Goal: Information Seeking & Learning: Learn about a topic

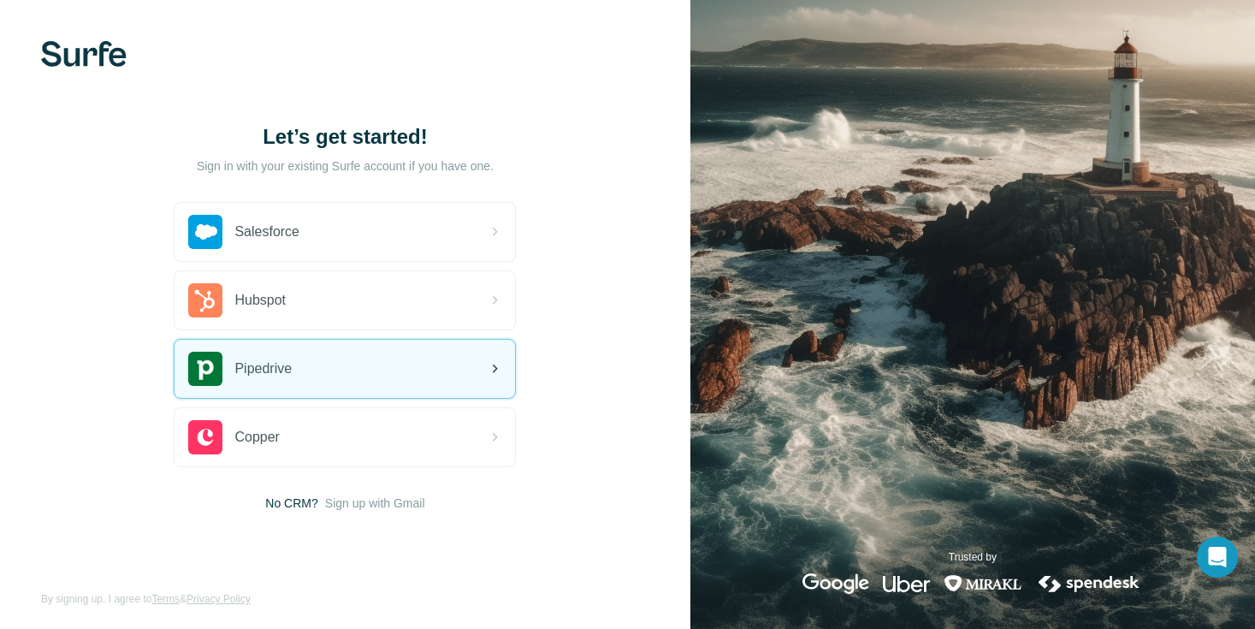
click at [315, 364] on div "Pipedrive" at bounding box center [345, 369] width 341 height 58
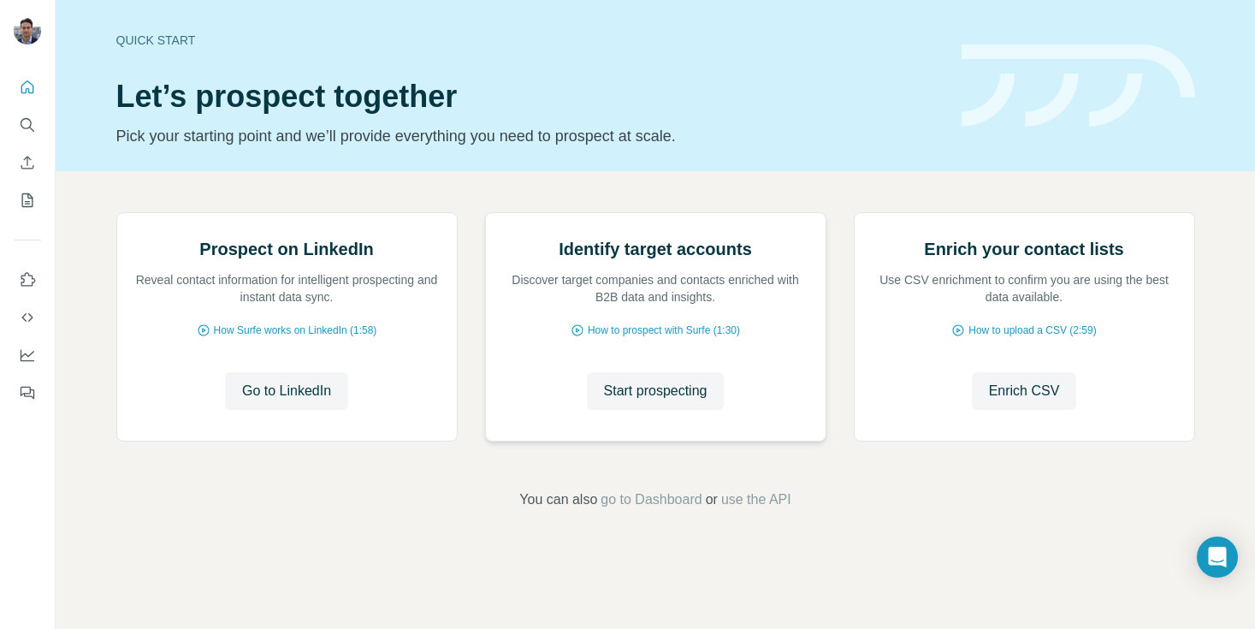
scroll to position [110, 0]
click at [700, 401] on span "Start prospecting" at bounding box center [656, 391] width 104 height 21
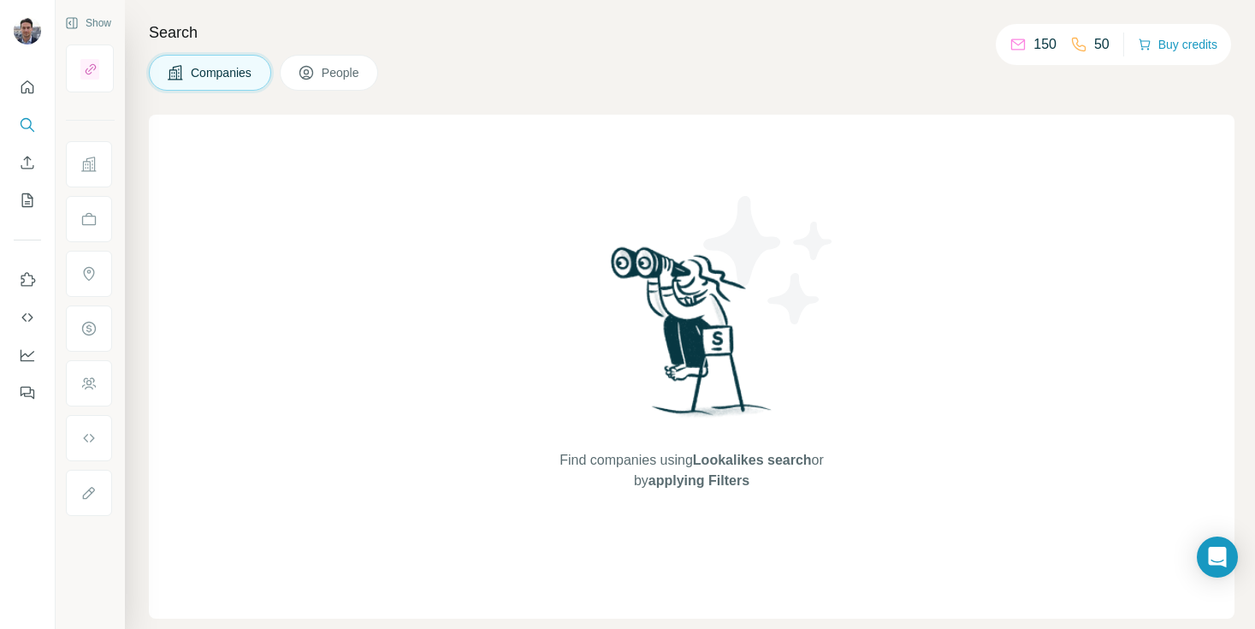
click at [335, 76] on span "People" at bounding box center [341, 72] width 39 height 17
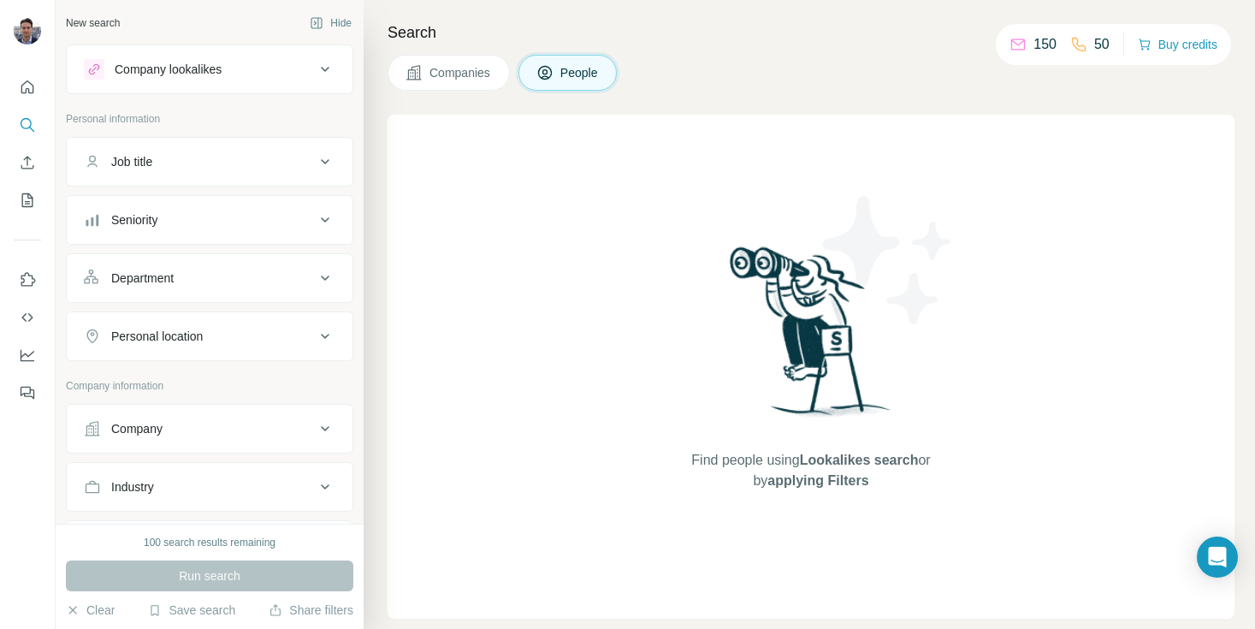
click at [432, 84] on button "Companies" at bounding box center [449, 73] width 122 height 36
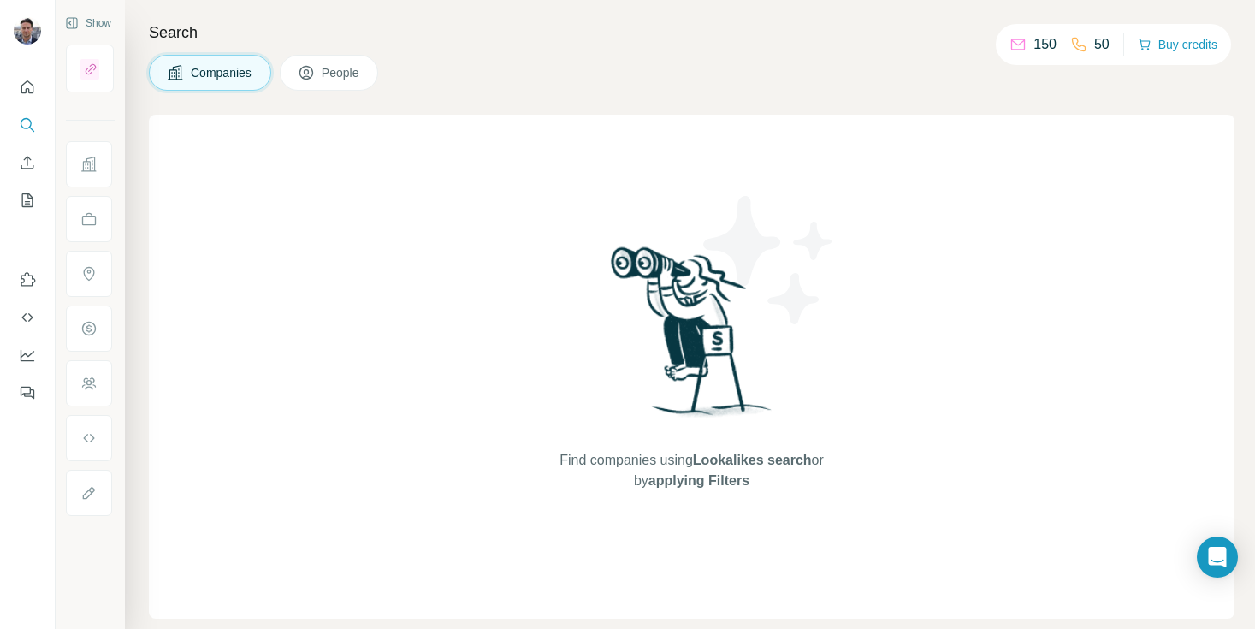
click at [357, 75] on span "People" at bounding box center [341, 72] width 39 height 17
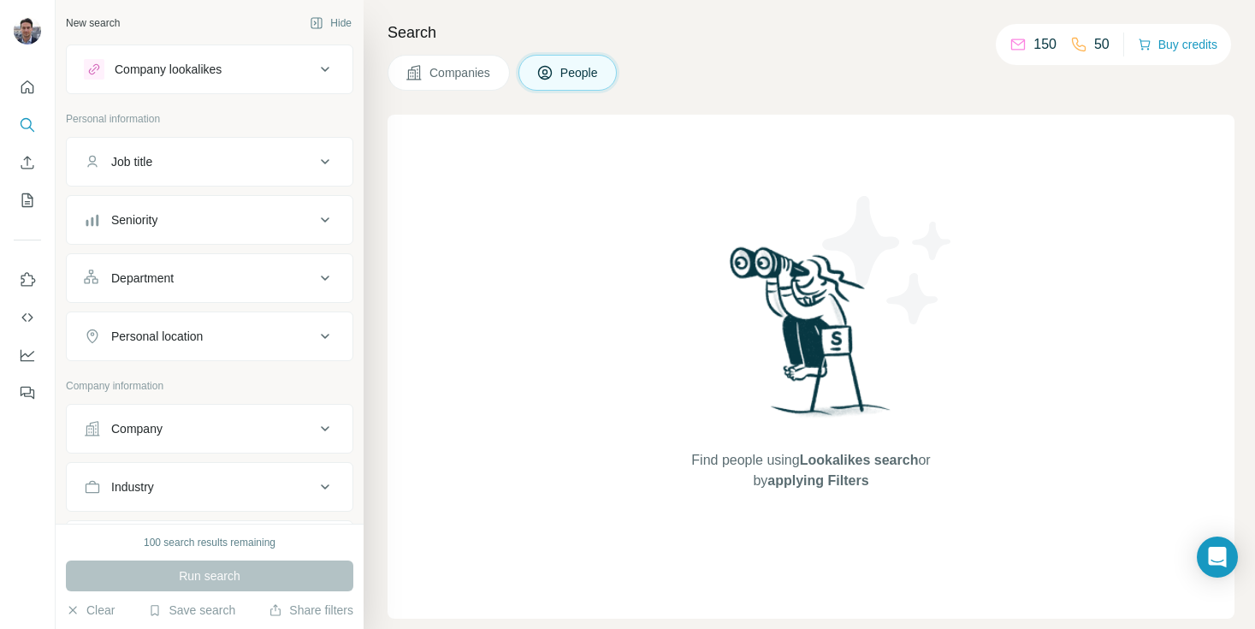
click at [201, 154] on div "Job title" at bounding box center [199, 161] width 231 height 17
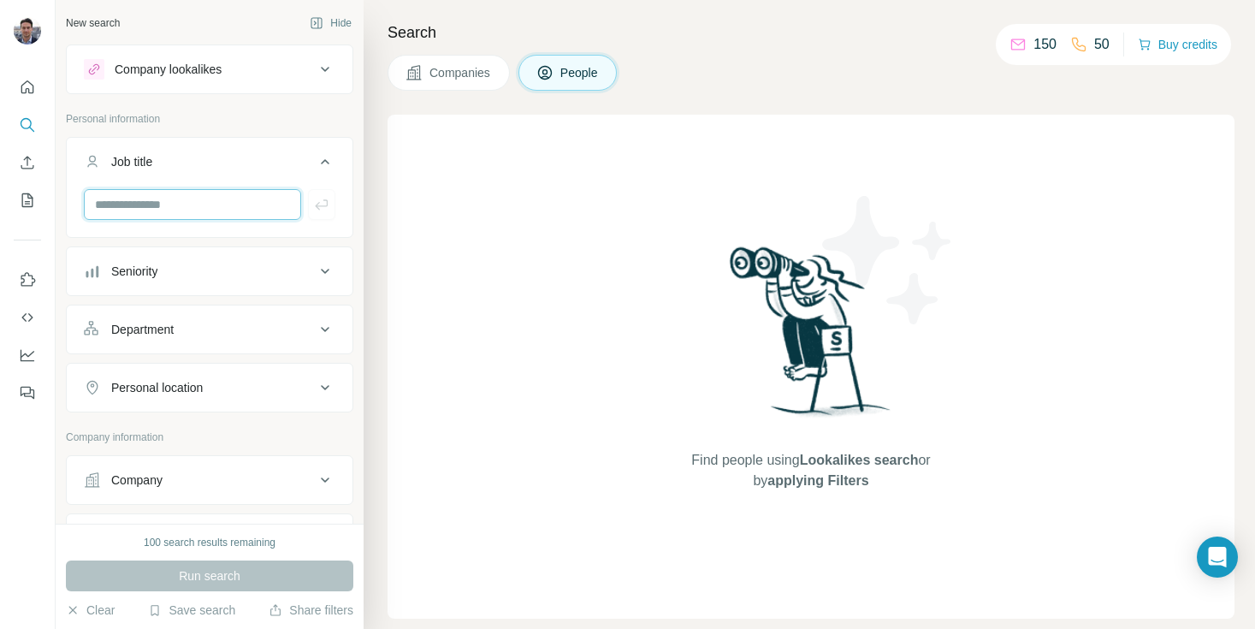
click at [199, 192] on input "text" at bounding box center [192, 204] width 217 height 31
type input "**********"
click at [315, 210] on icon "button" at bounding box center [321, 204] width 17 height 17
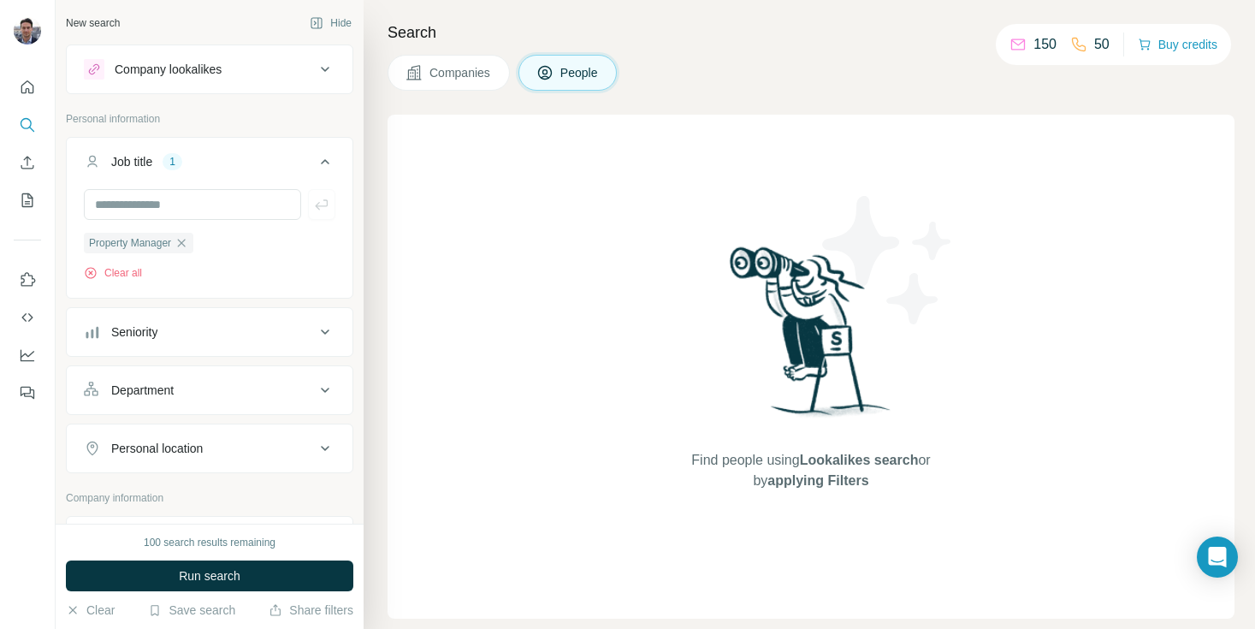
click at [177, 335] on div "Seniority" at bounding box center [199, 331] width 231 height 17
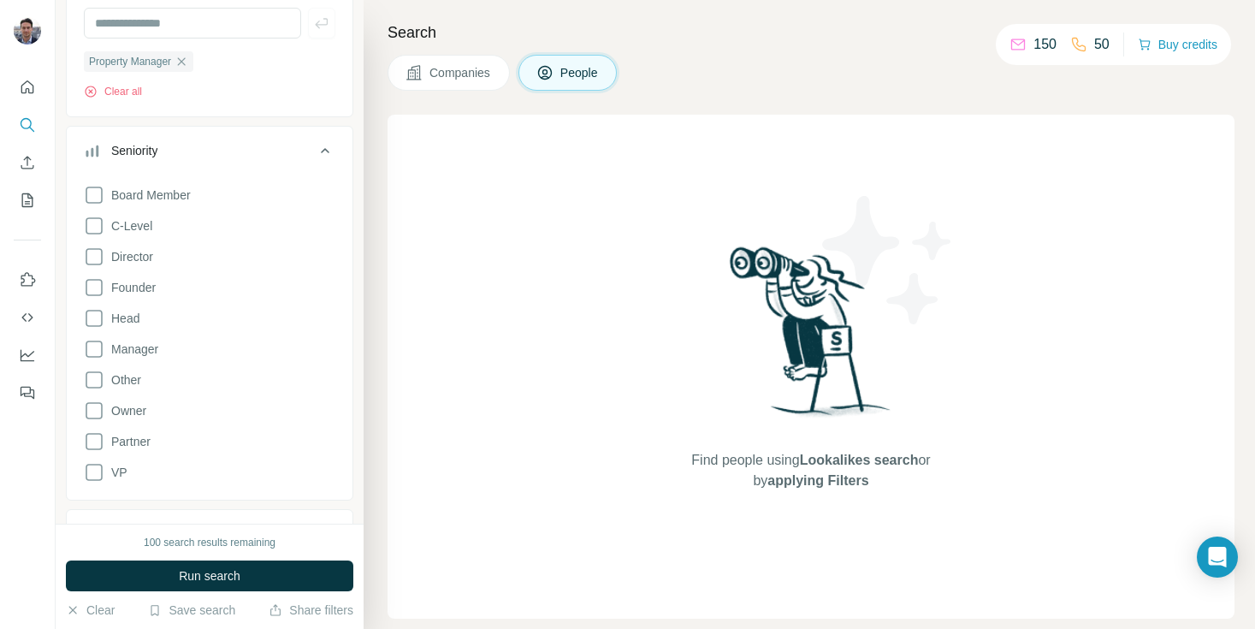
scroll to position [183, 0]
click at [191, 571] on span "Run search" at bounding box center [210, 575] width 62 height 17
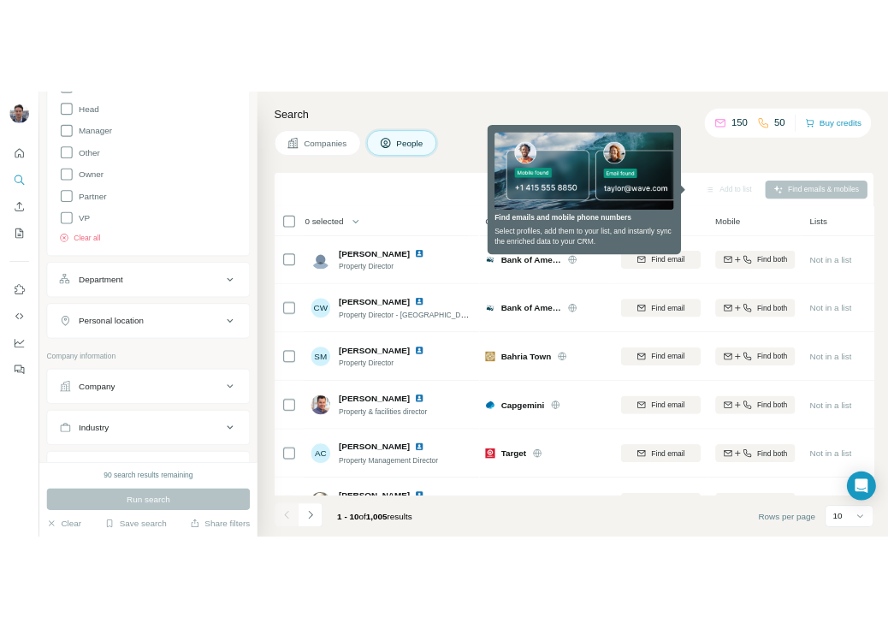
scroll to position [481, 0]
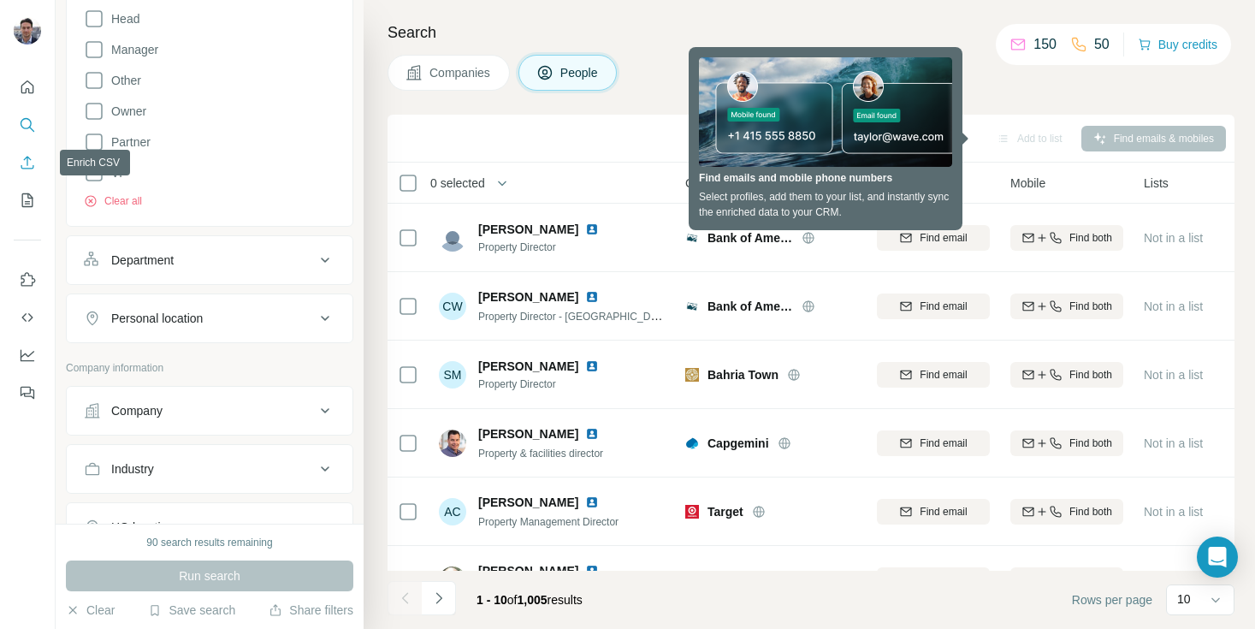
click at [28, 172] on button "Enrich CSV" at bounding box center [27, 162] width 27 height 31
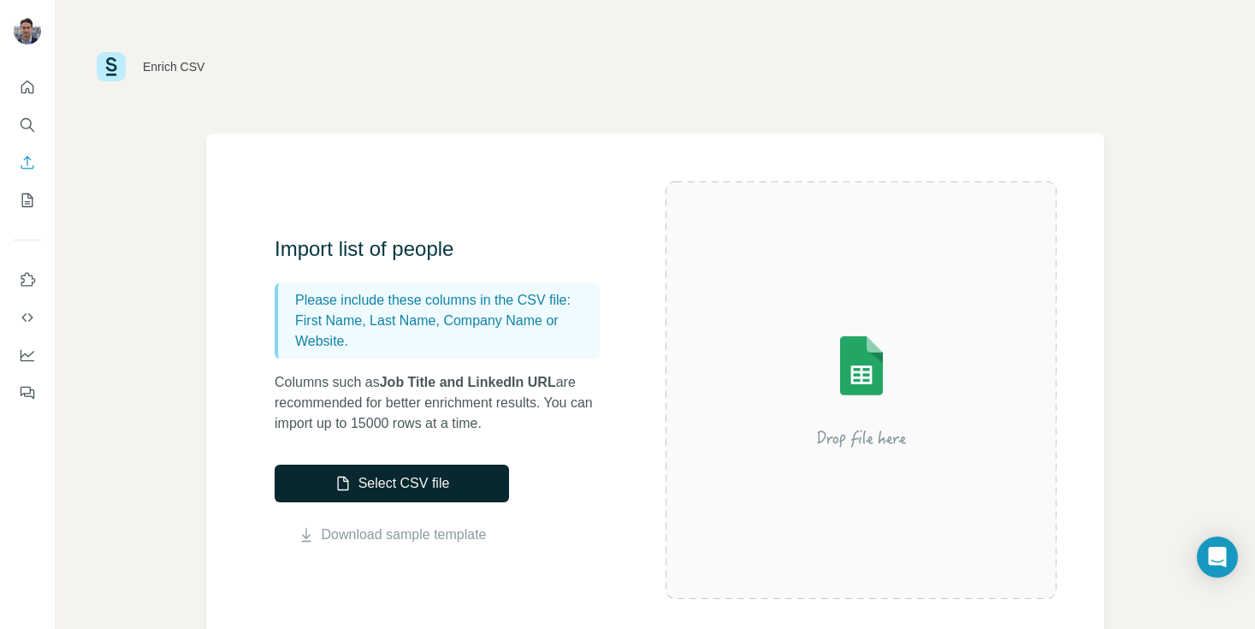
click at [405, 478] on button "Select CSV file" at bounding box center [392, 484] width 234 height 38
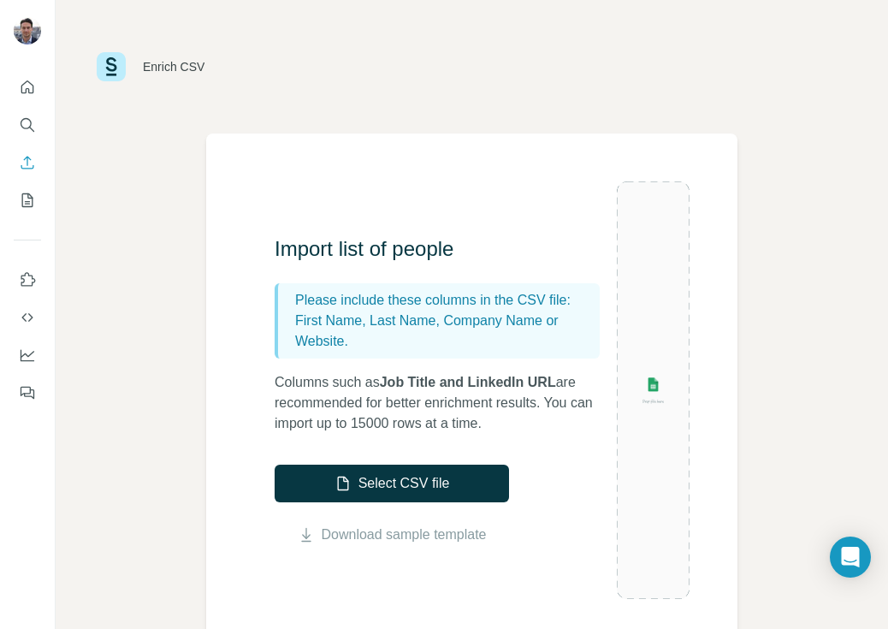
click at [681, 294] on div at bounding box center [653, 390] width 73 height 418
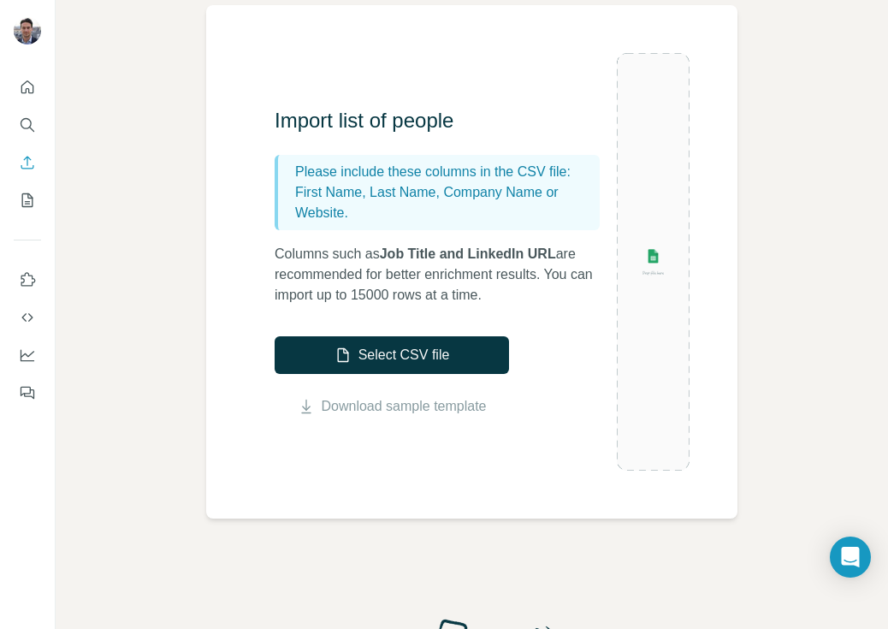
scroll to position [144, 0]
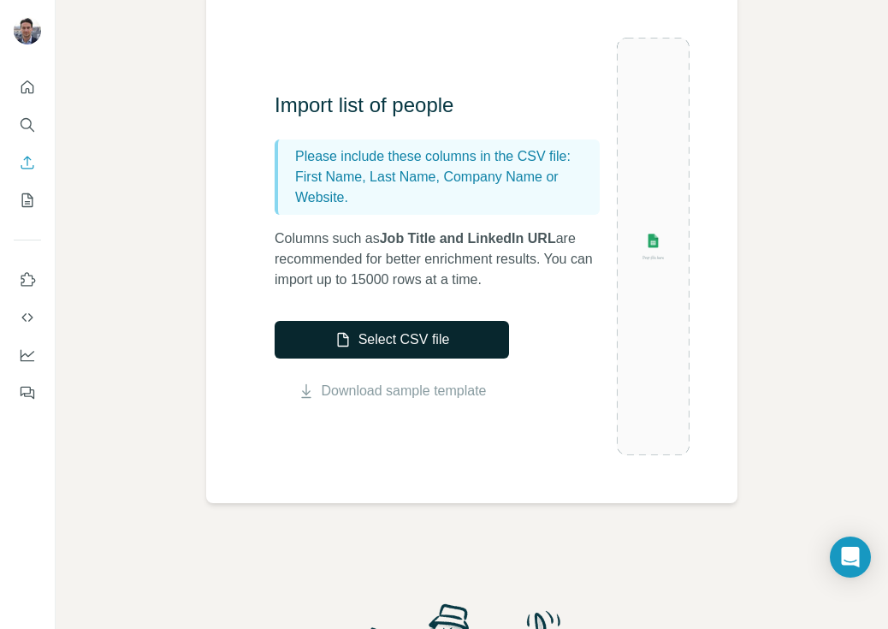
click at [416, 336] on button "Select CSV file" at bounding box center [392, 340] width 234 height 38
click at [376, 346] on button "Select CSV file" at bounding box center [392, 340] width 234 height 38
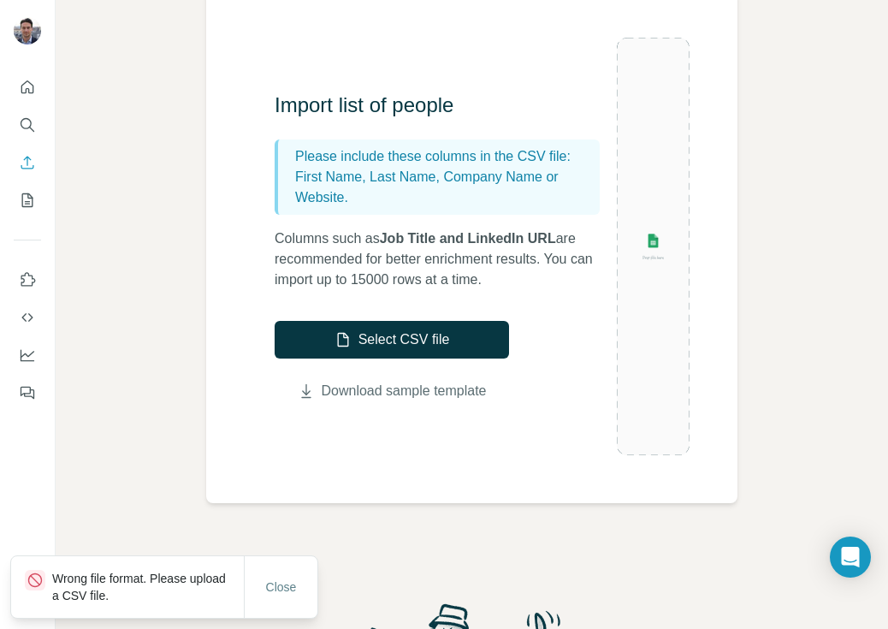
click at [456, 389] on link "Download sample template" at bounding box center [404, 391] width 165 height 21
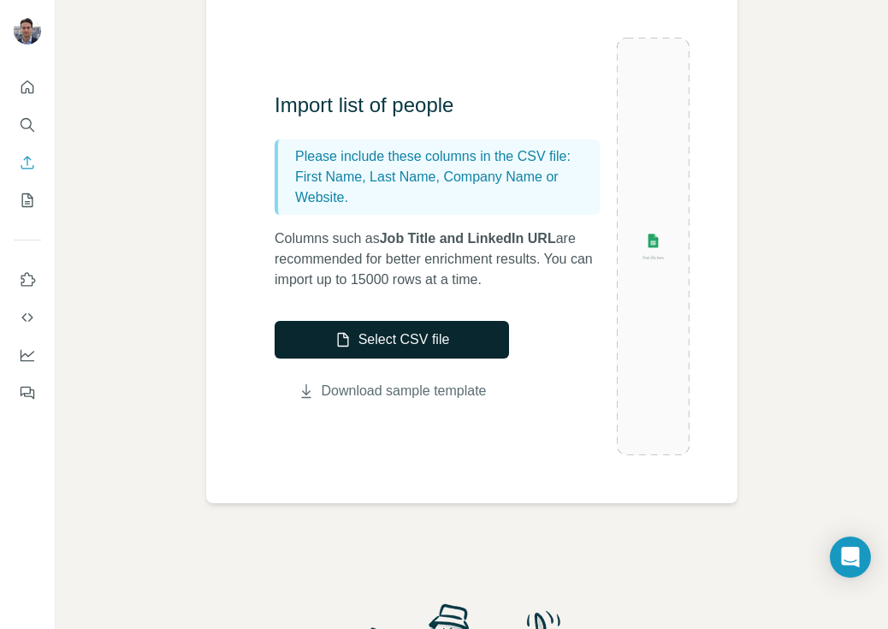
click at [389, 334] on button "Select CSV file" at bounding box center [392, 340] width 234 height 38
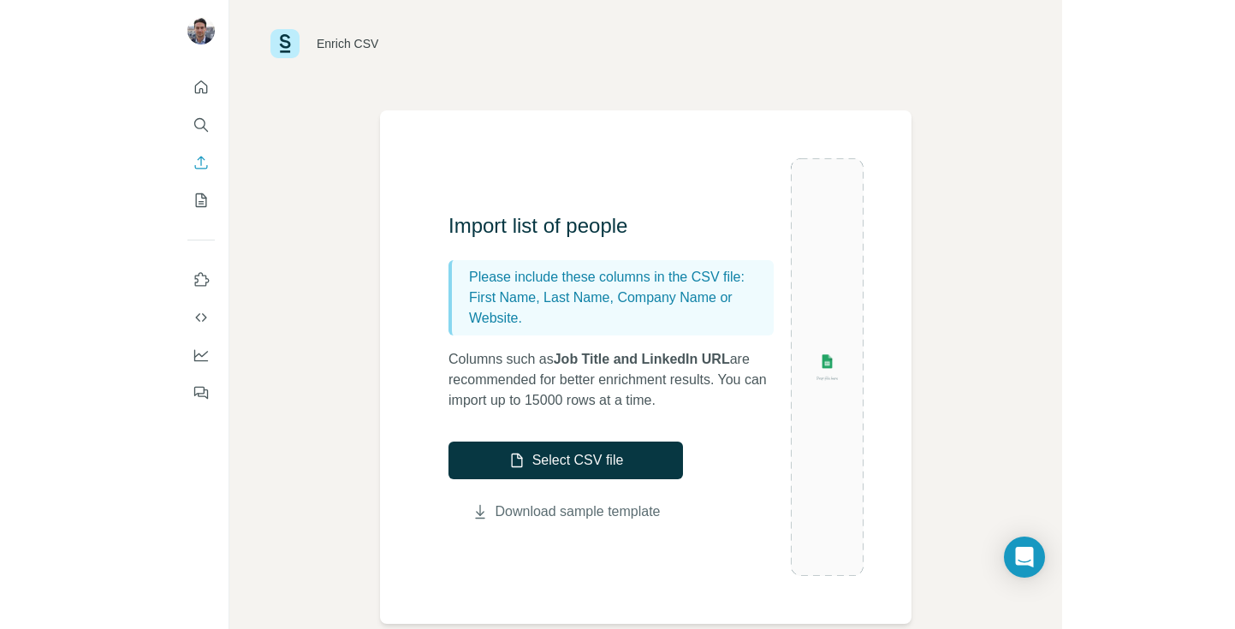
scroll to position [15, 0]
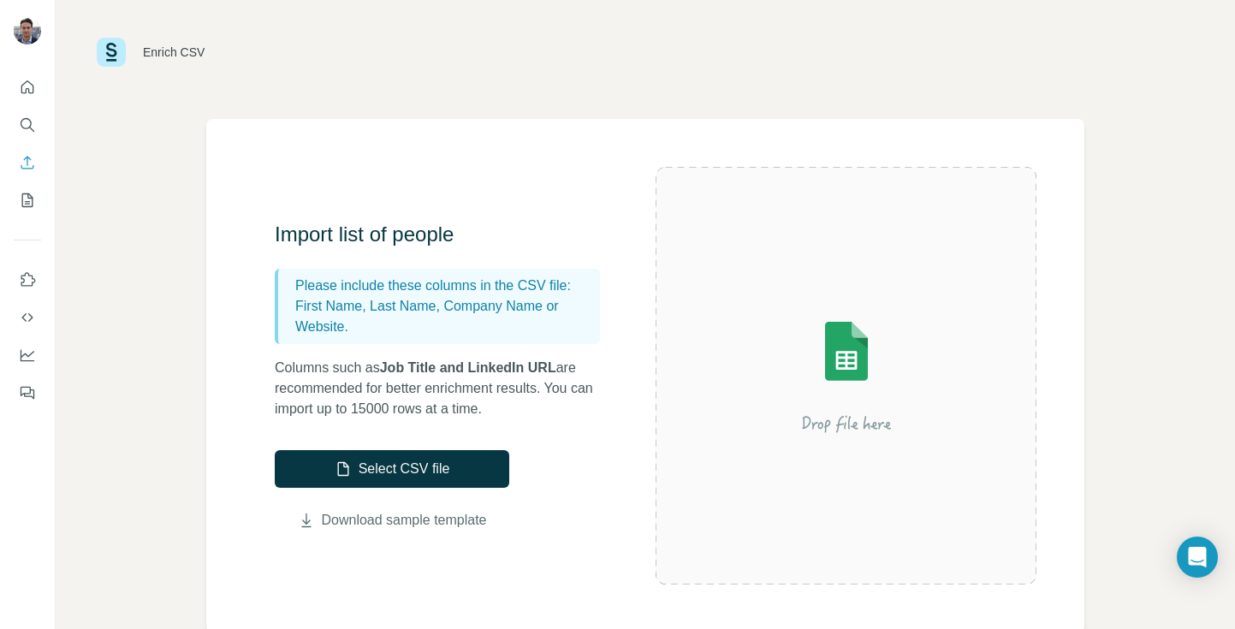
click at [705, 101] on div "Enrich CSV" at bounding box center [645, 51] width 1179 height 133
click at [882, 418] on img at bounding box center [846, 375] width 308 height 205
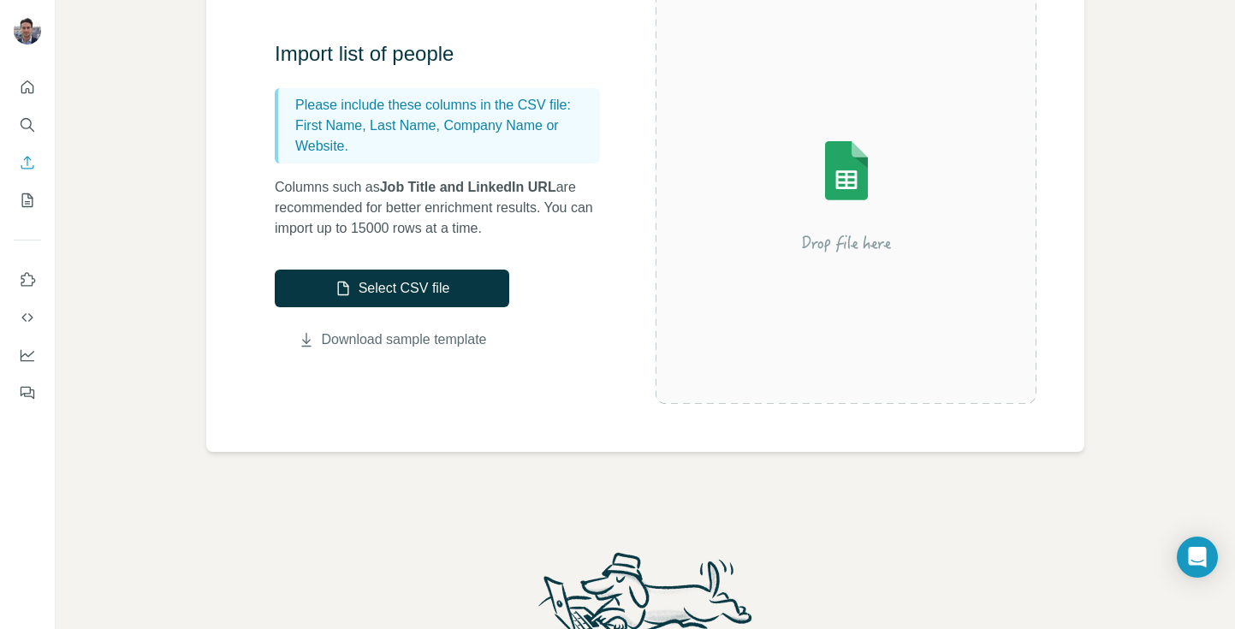
scroll to position [61, 0]
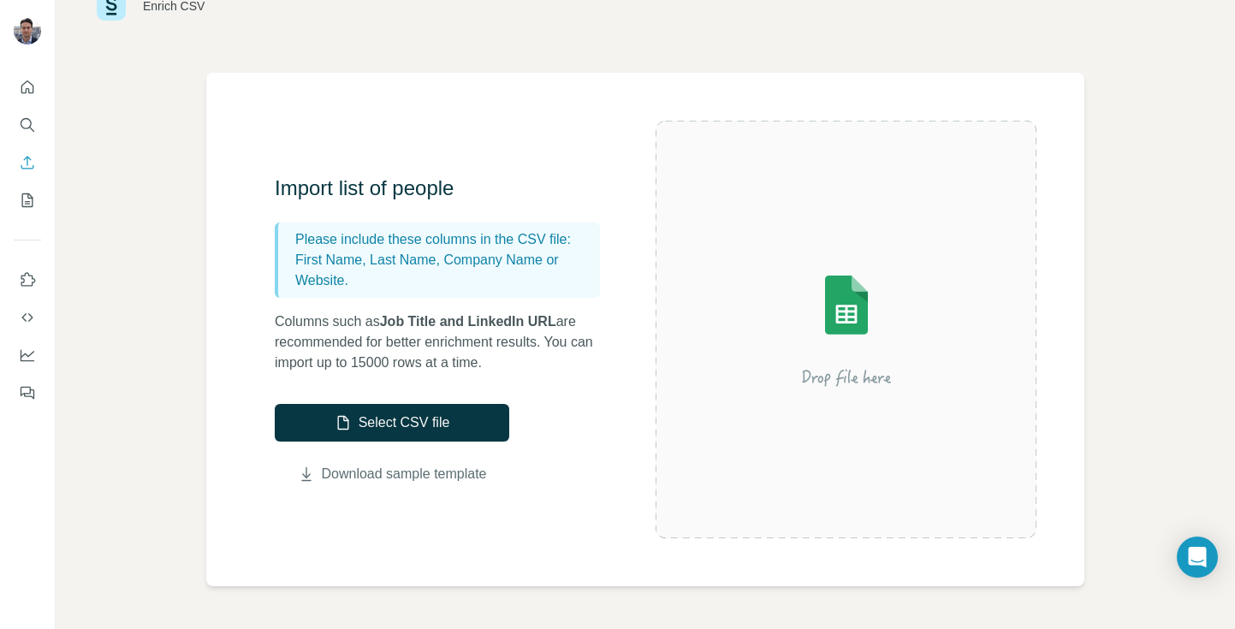
click at [755, 309] on img at bounding box center [846, 329] width 308 height 205
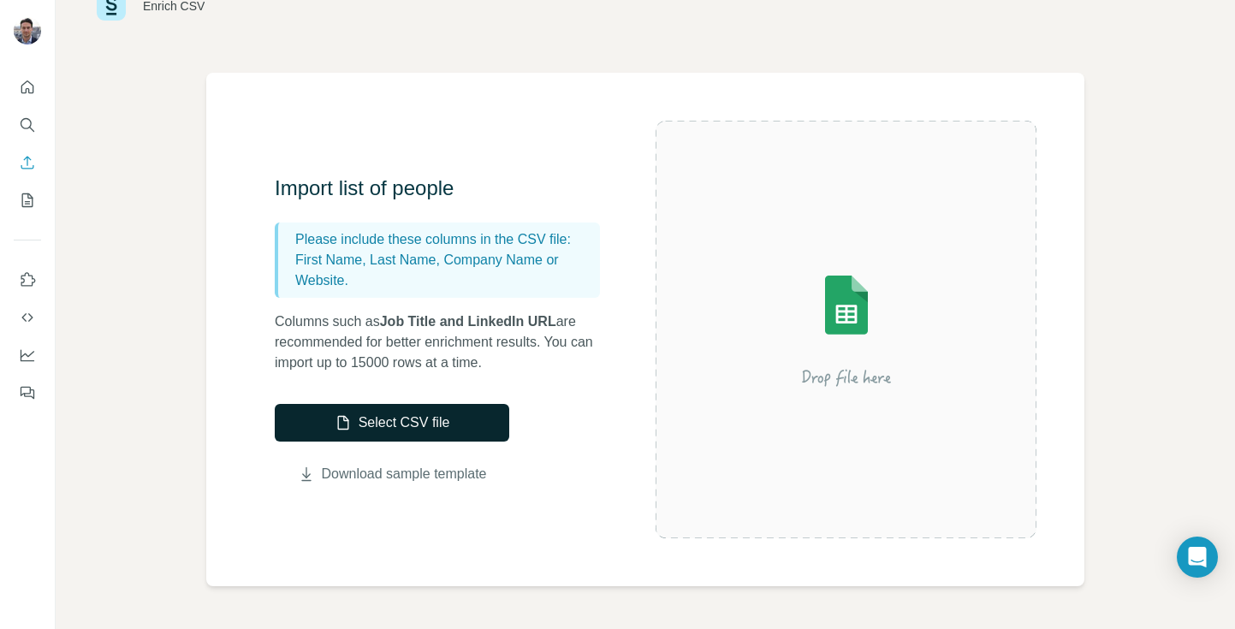
click at [454, 416] on button "Select CSV file" at bounding box center [392, 423] width 234 height 38
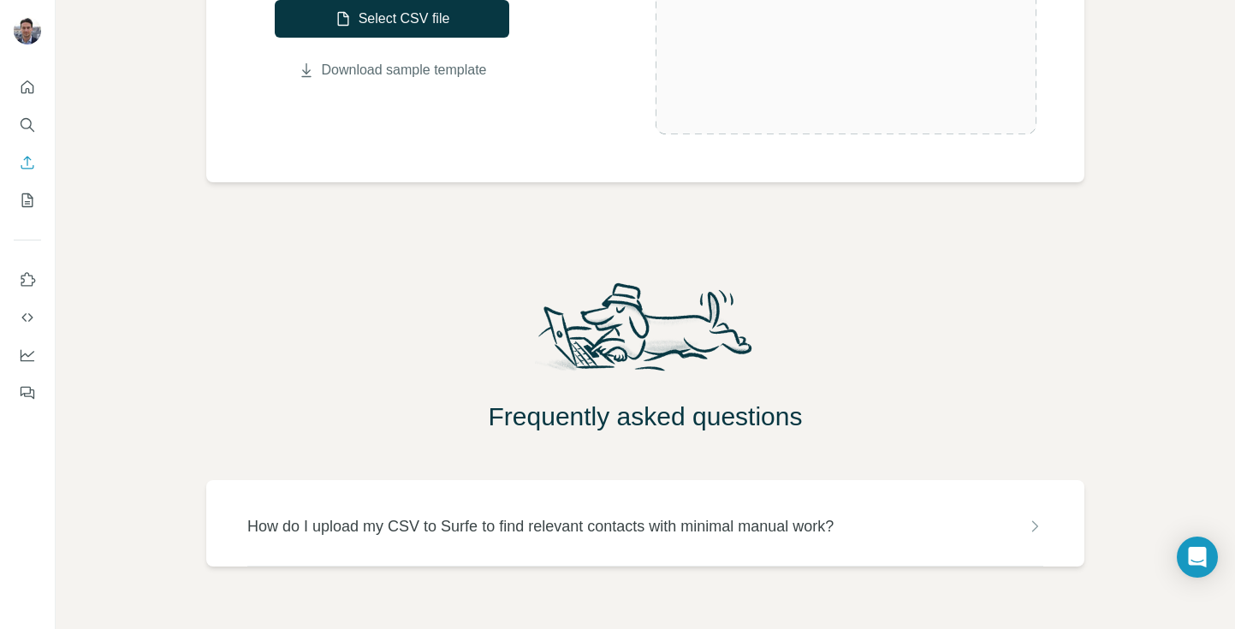
scroll to position [0, 0]
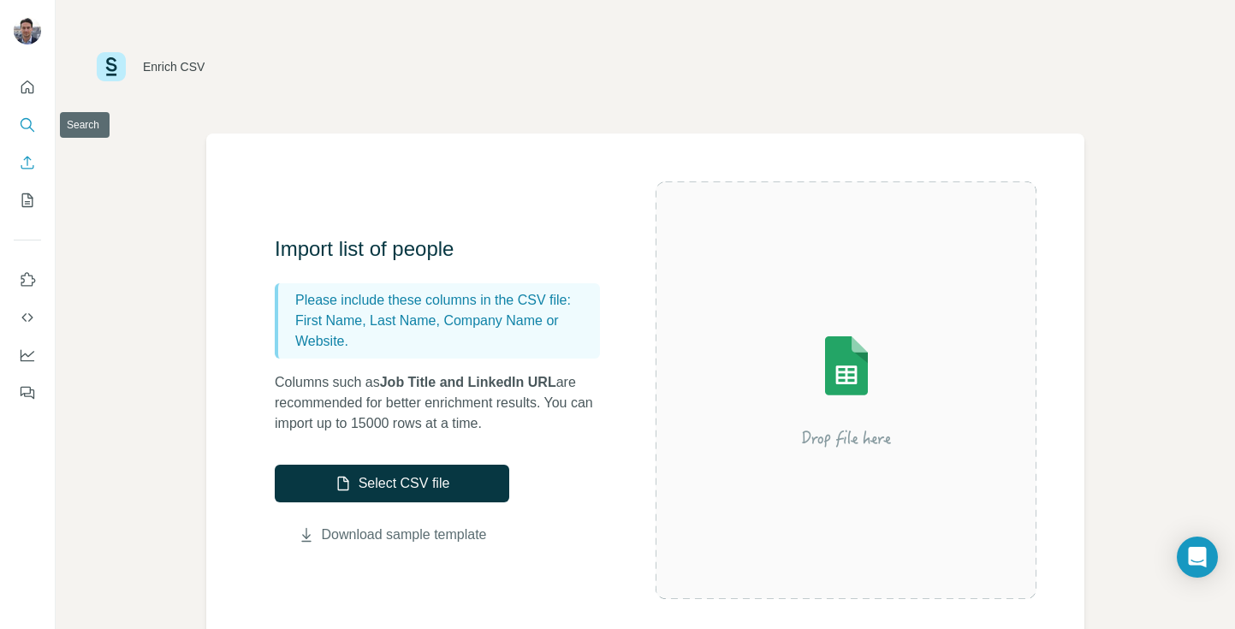
click at [24, 119] on icon "Search" at bounding box center [27, 124] width 17 height 17
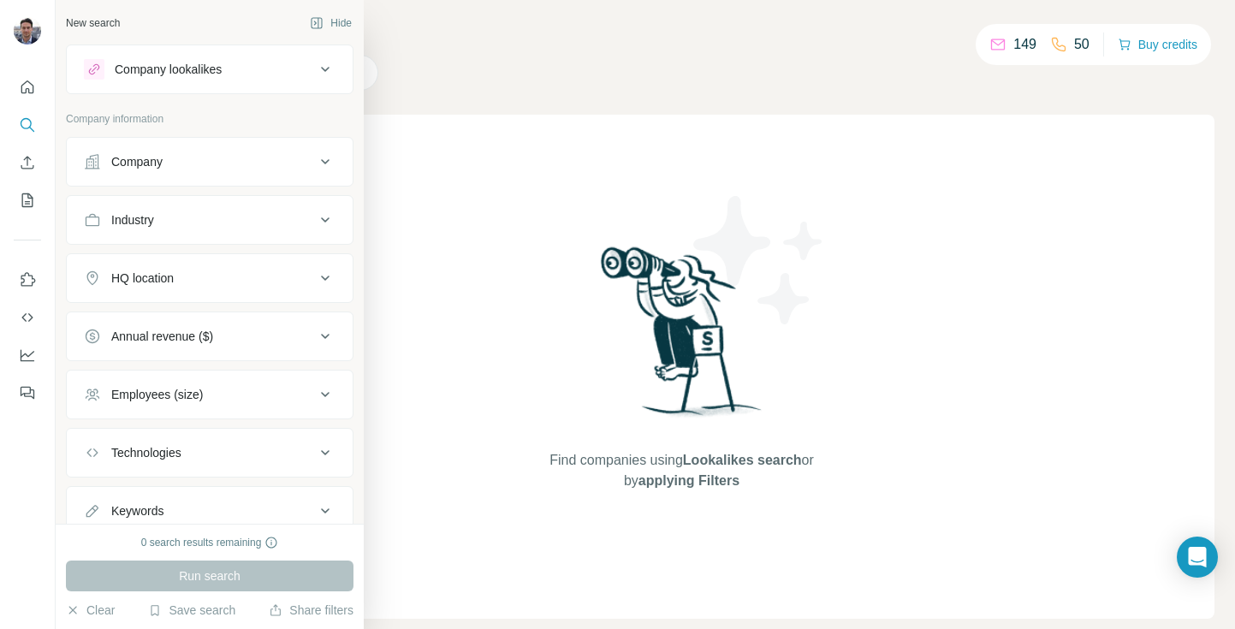
click at [118, 65] on div "Company lookalikes" at bounding box center [168, 69] width 107 height 17
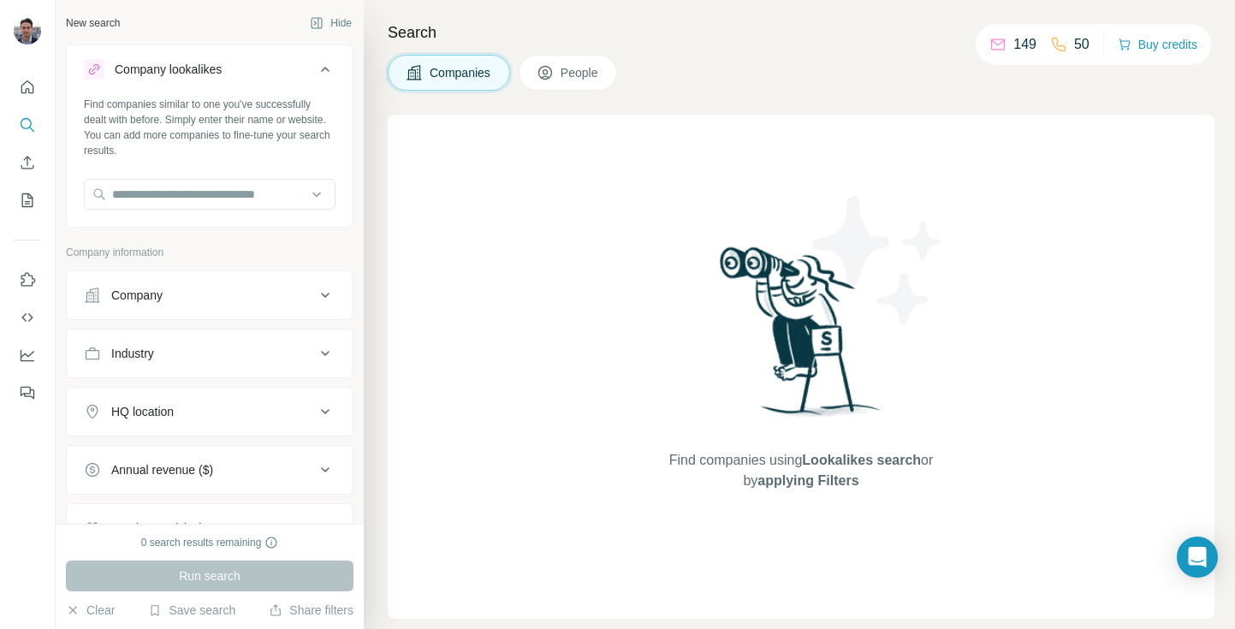
click at [176, 177] on div "Find companies similar to one you've successfully dealt with before. Simply ent…" at bounding box center [210, 160] width 286 height 127
click at [181, 196] on input "text" at bounding box center [210, 194] width 252 height 31
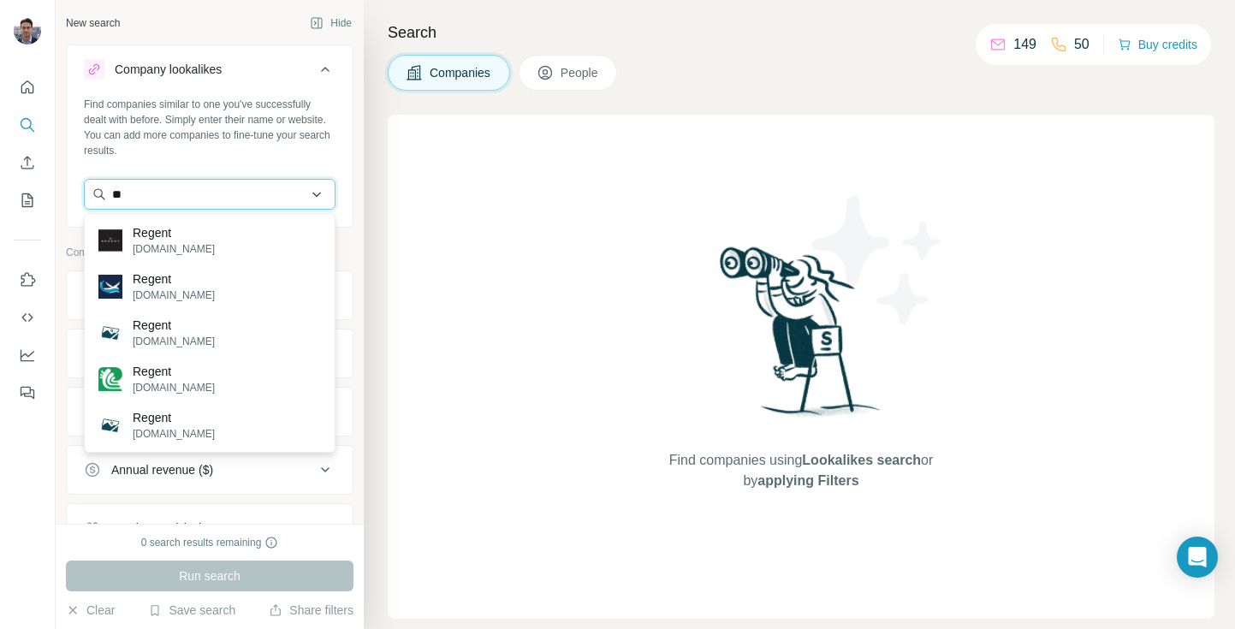
type input "*"
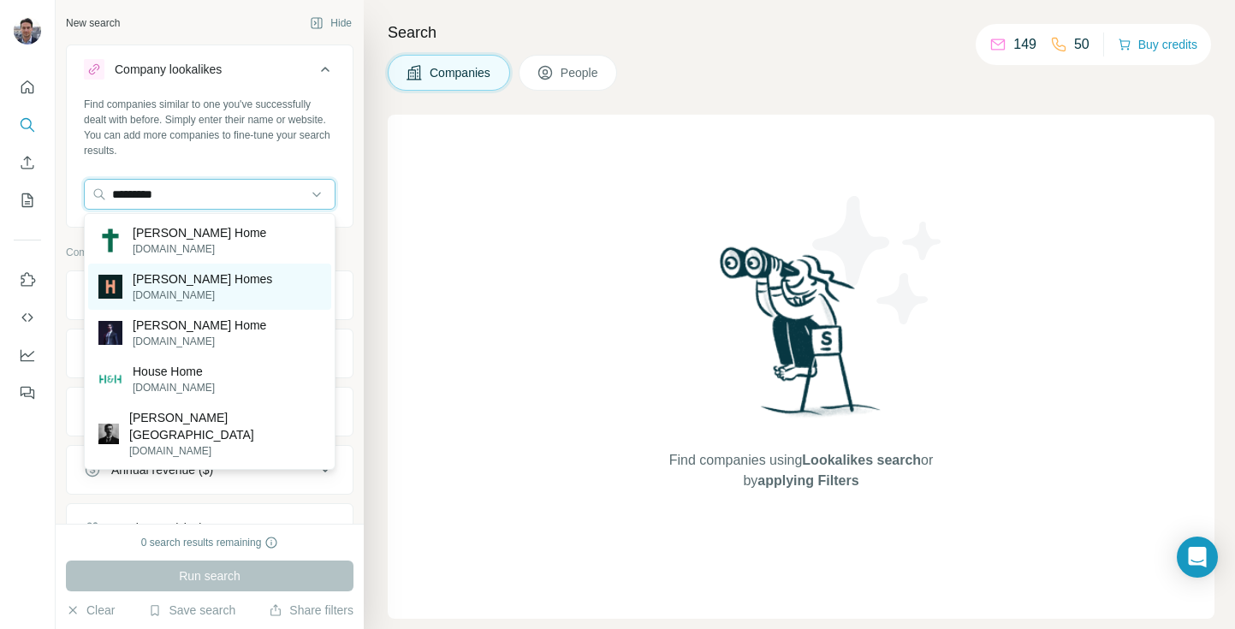
type input "*********"
click at [191, 280] on p "Hume Homes" at bounding box center [202, 278] width 139 height 17
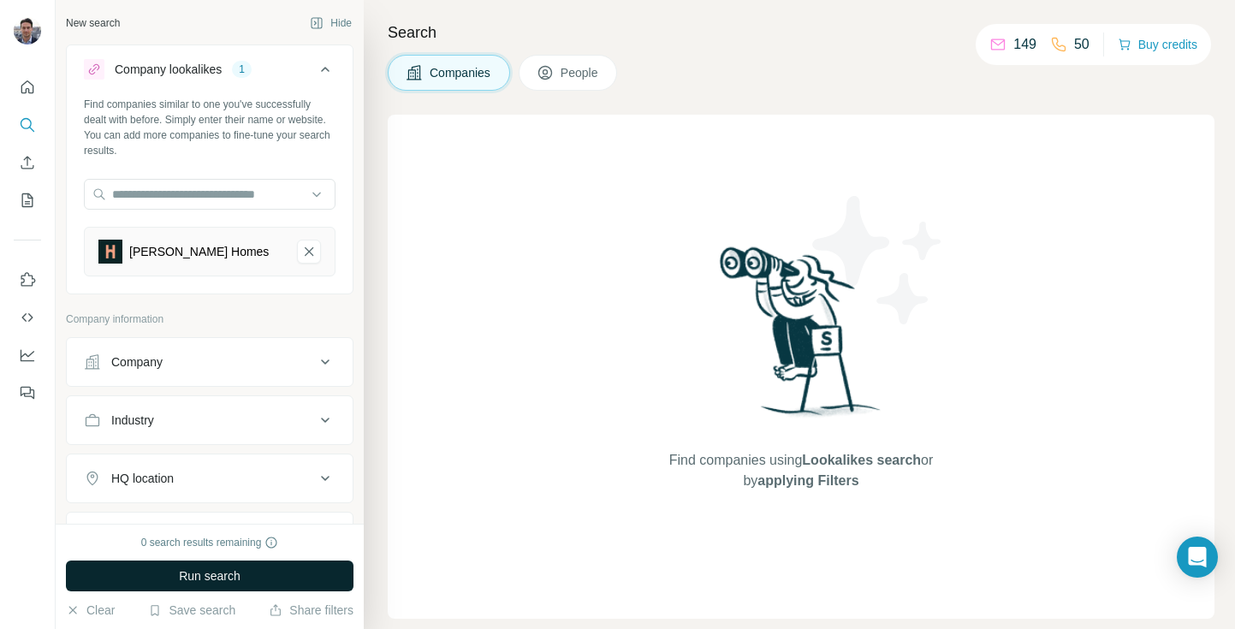
click at [245, 587] on button "Run search" at bounding box center [210, 576] width 288 height 31
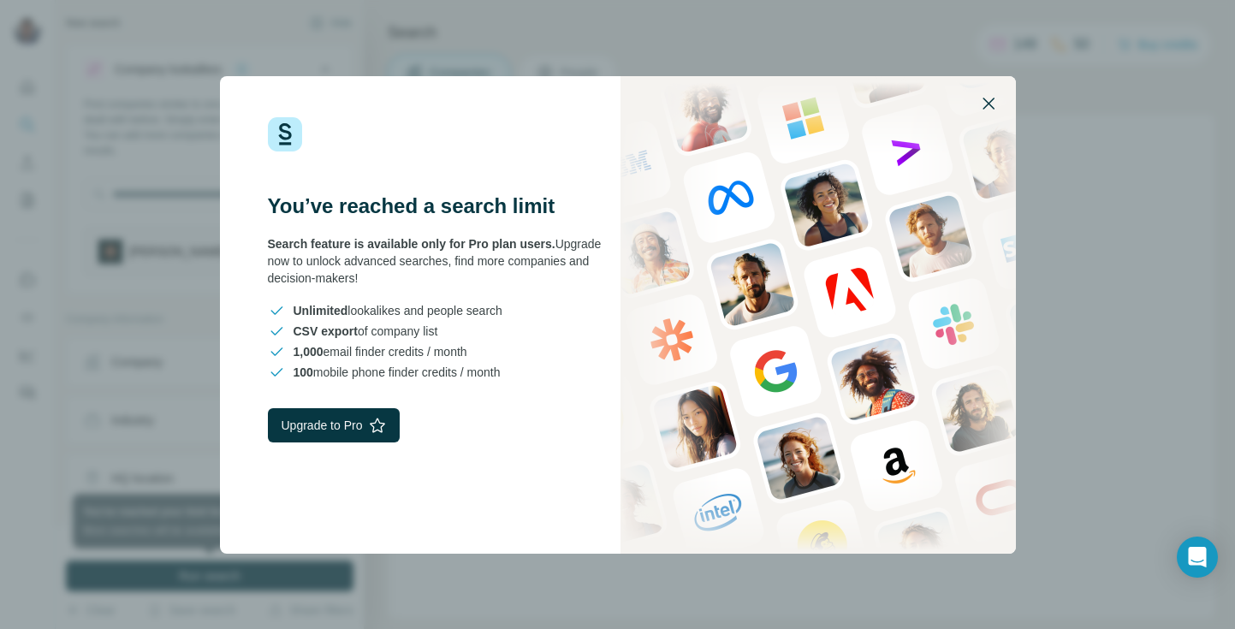
click at [993, 96] on icon "button" at bounding box center [988, 103] width 21 height 21
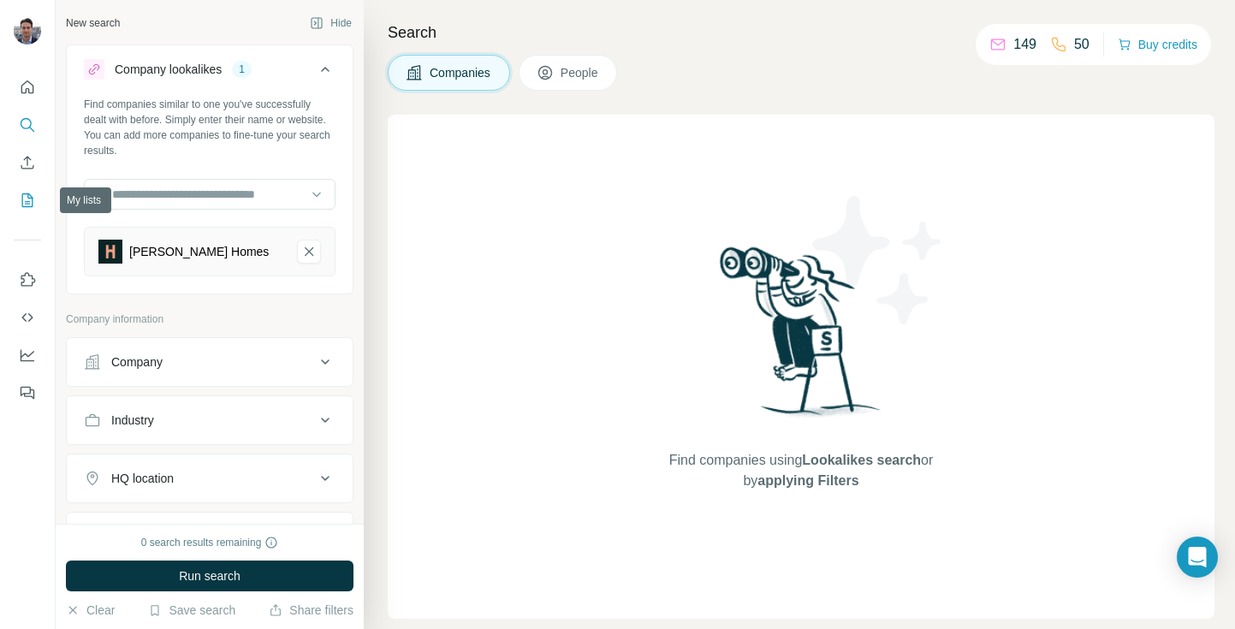
click at [23, 196] on icon "My lists" at bounding box center [27, 200] width 17 height 17
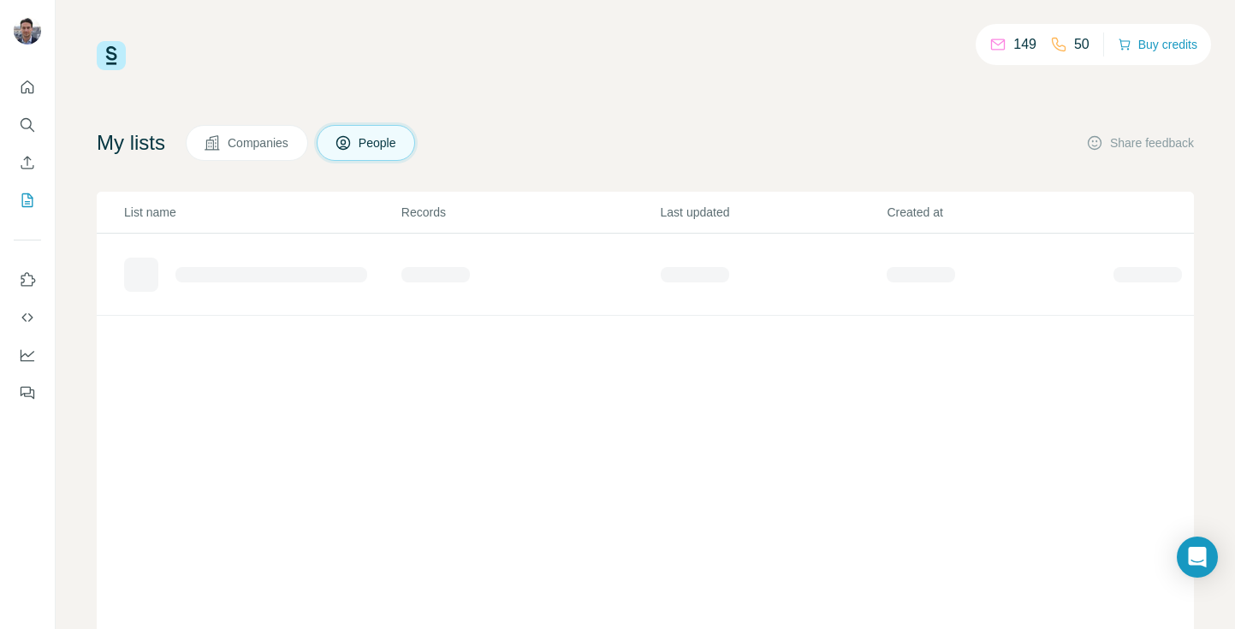
click at [282, 148] on span "Companies" at bounding box center [259, 142] width 62 height 17
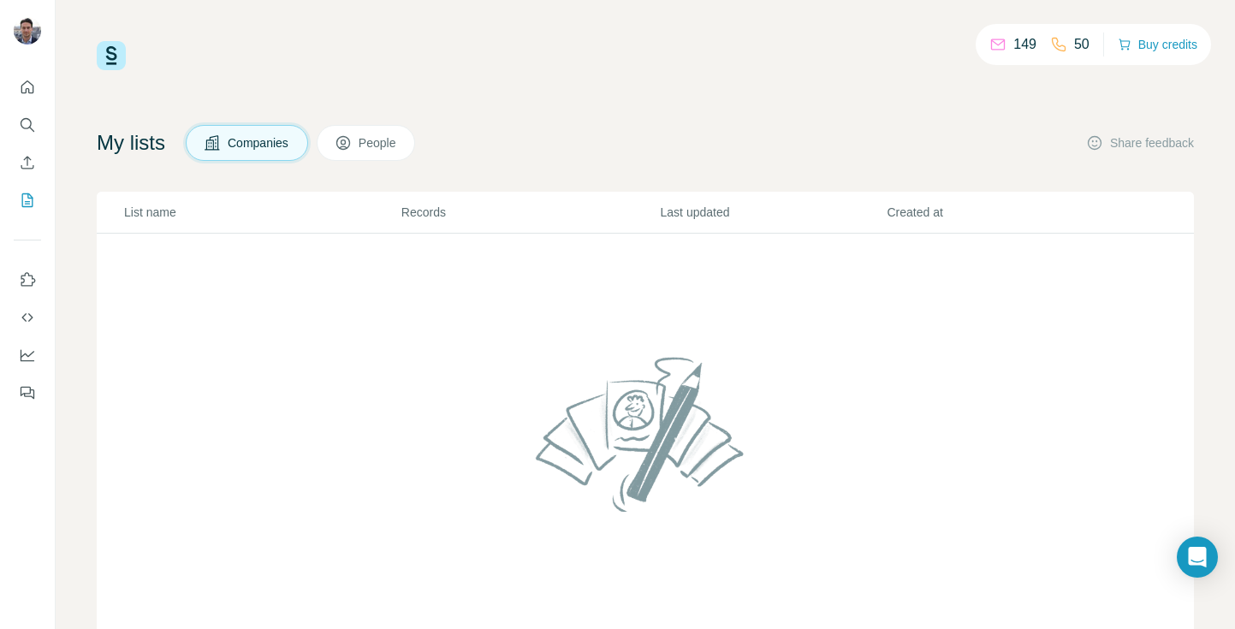
click at [260, 151] on span "Companies" at bounding box center [259, 142] width 62 height 17
click at [377, 146] on span "People" at bounding box center [378, 142] width 39 height 17
click at [1050, 44] on icon at bounding box center [1058, 44] width 17 height 17
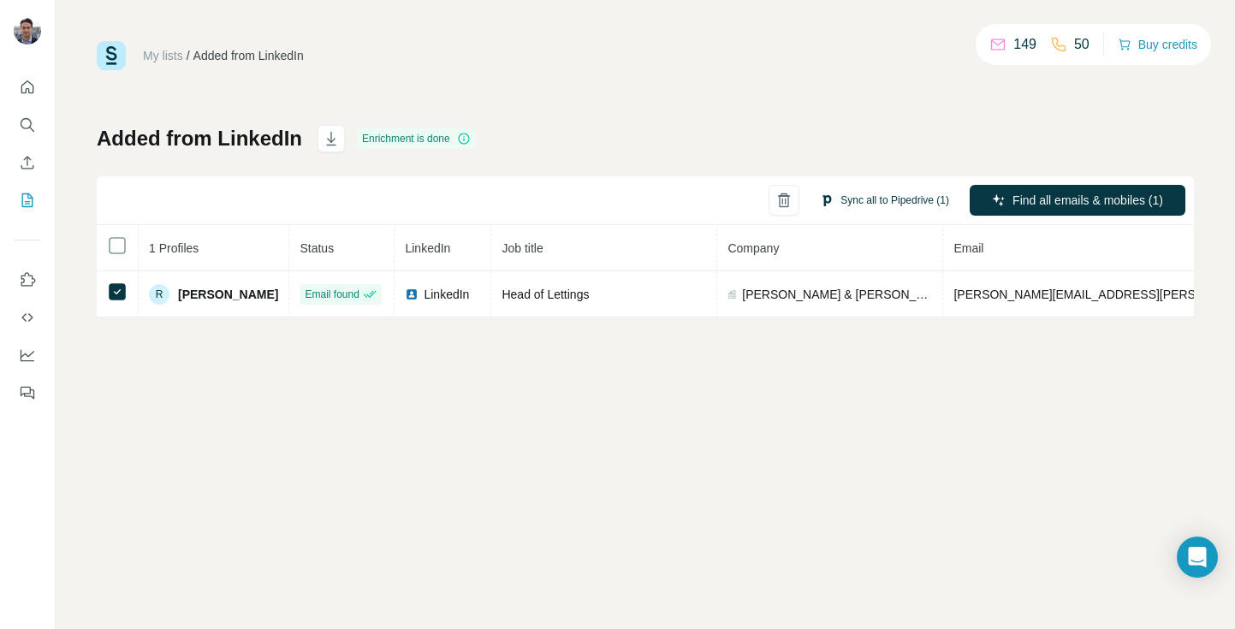
click at [923, 211] on button "Sync all to Pipedrive (1)" at bounding box center [884, 200] width 153 height 26
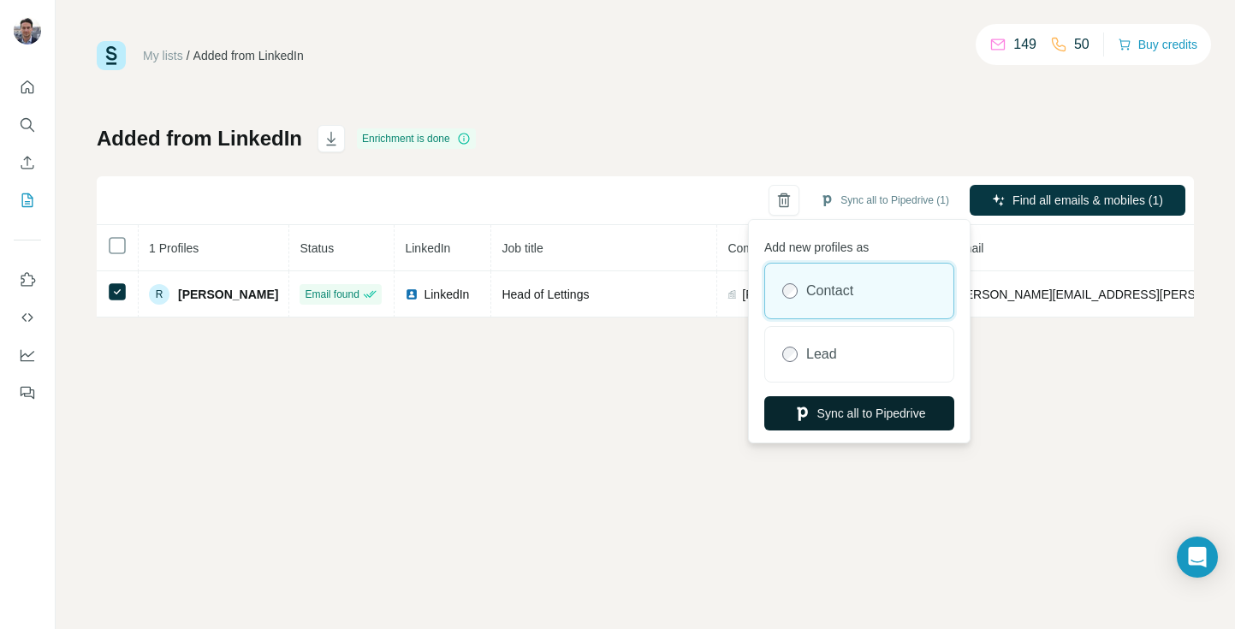
click at [865, 409] on button "Sync all to Pipedrive" at bounding box center [859, 413] width 190 height 34
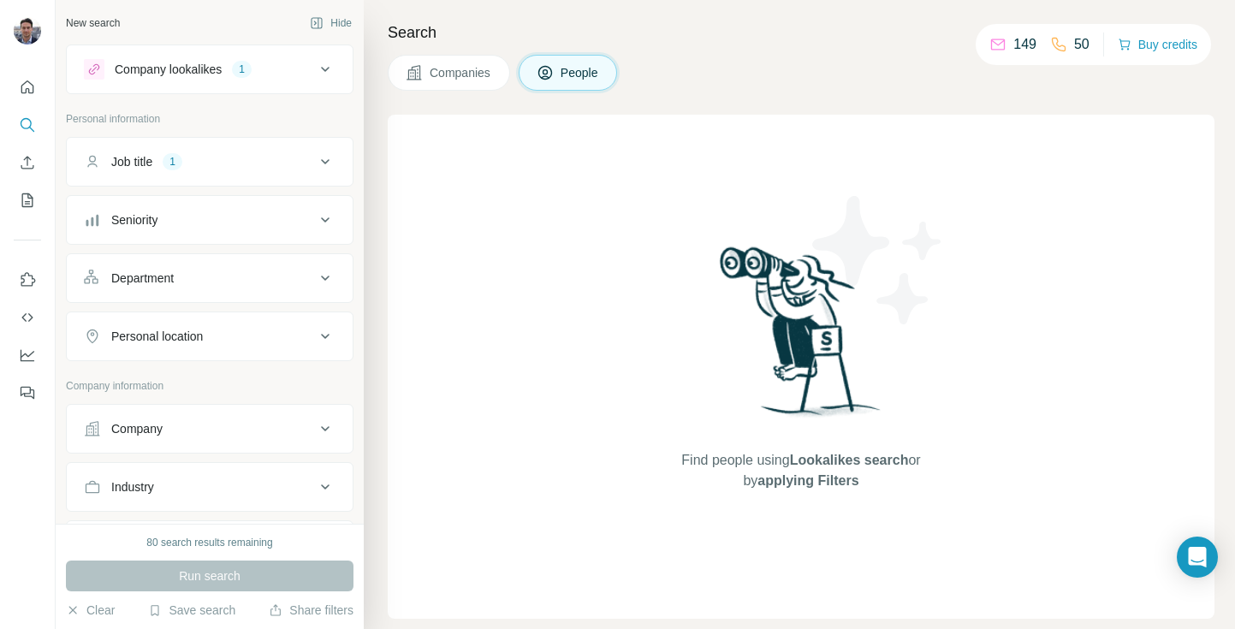
click at [250, 567] on div "Run search" at bounding box center [210, 576] width 288 height 31
click at [239, 581] on div "Run search" at bounding box center [210, 576] width 288 height 31
click at [222, 167] on div "Job title 1" at bounding box center [199, 161] width 231 height 17
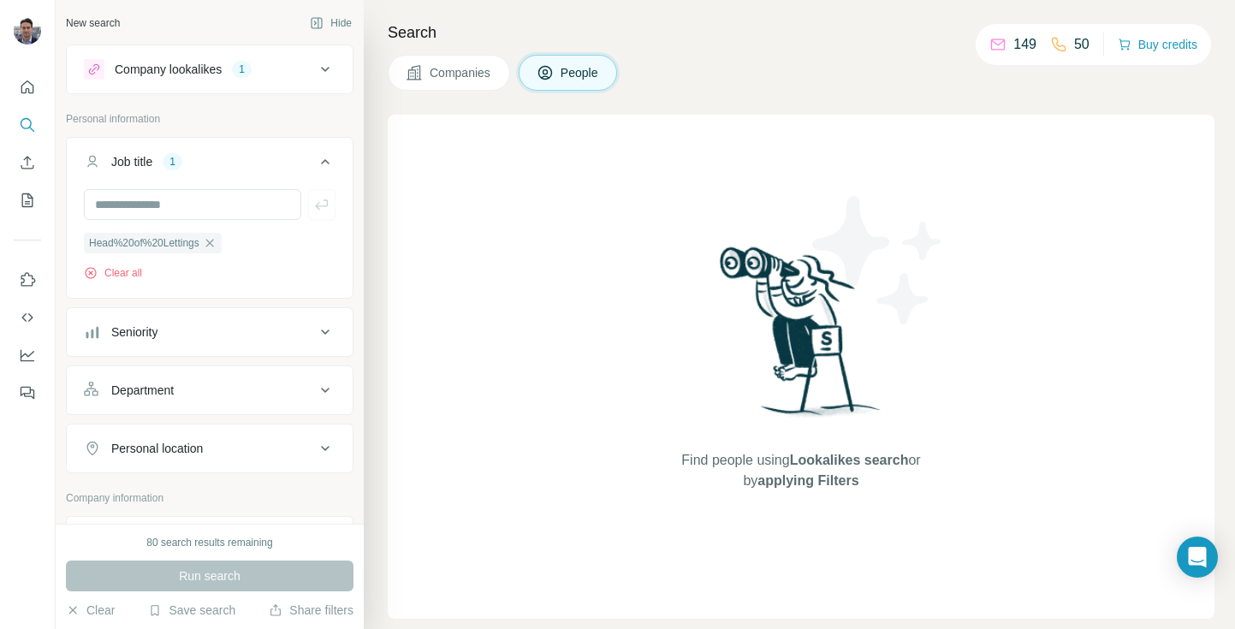
click at [170, 346] on button "Seniority" at bounding box center [210, 331] width 286 height 41
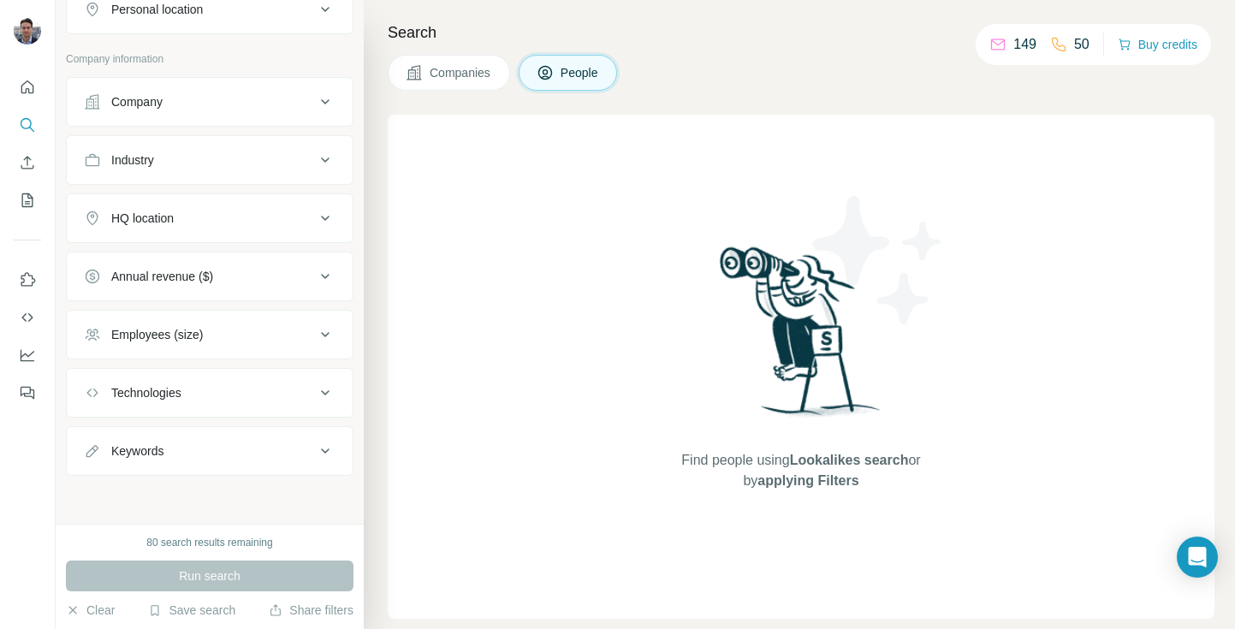
scroll to position [764, 0]
click at [464, 73] on span "Companies" at bounding box center [461, 72] width 62 height 17
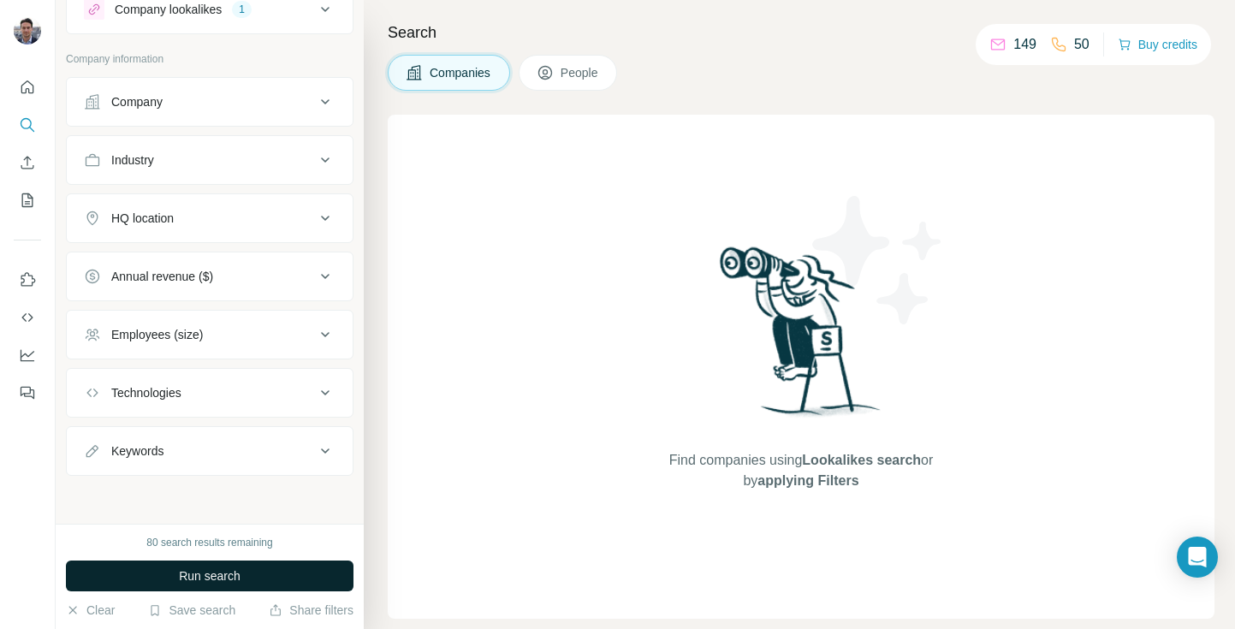
click at [223, 574] on span "Run search" at bounding box center [210, 575] width 62 height 17
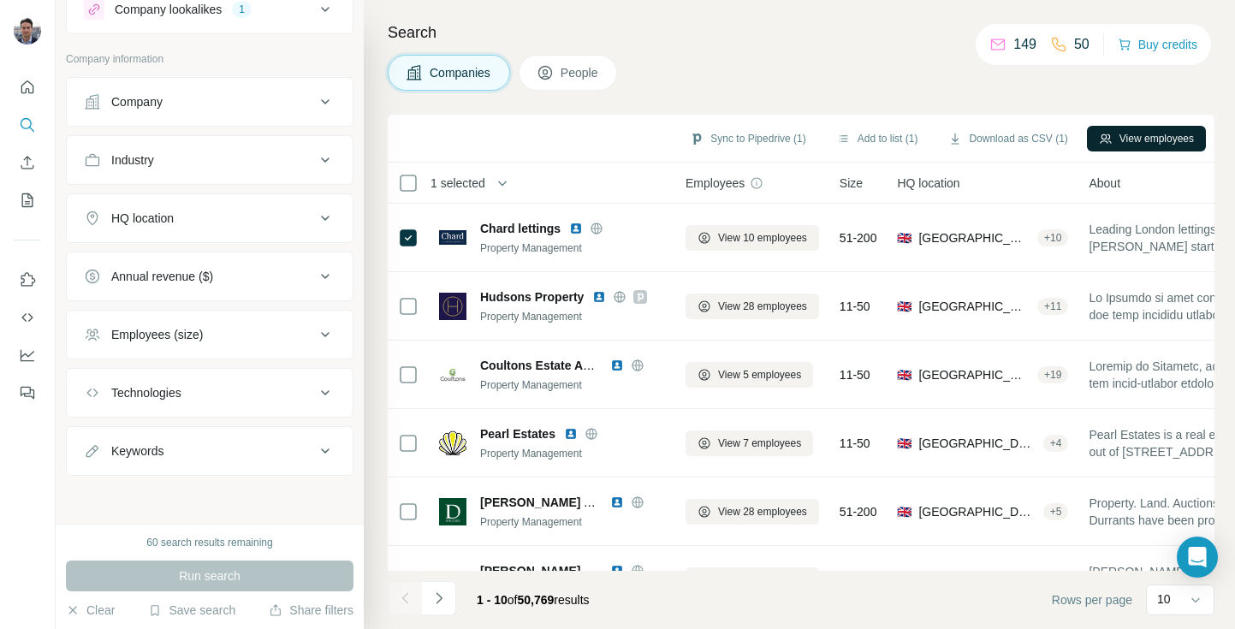
click at [1171, 132] on button "View employees" at bounding box center [1146, 139] width 119 height 26
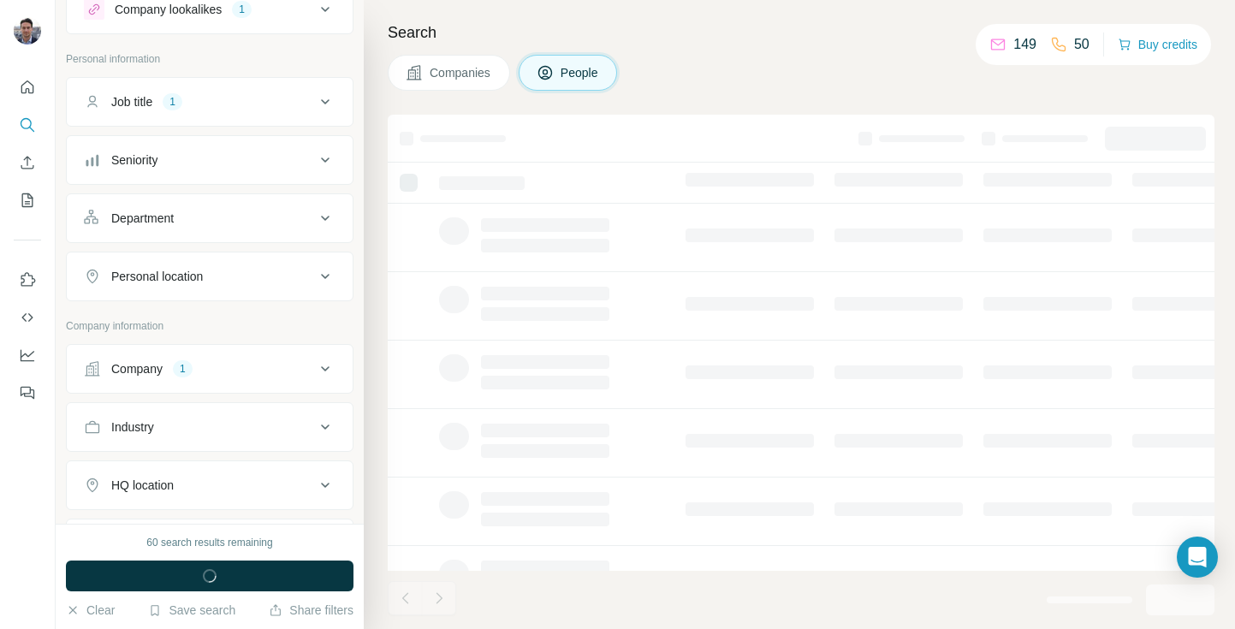
scroll to position [327, 0]
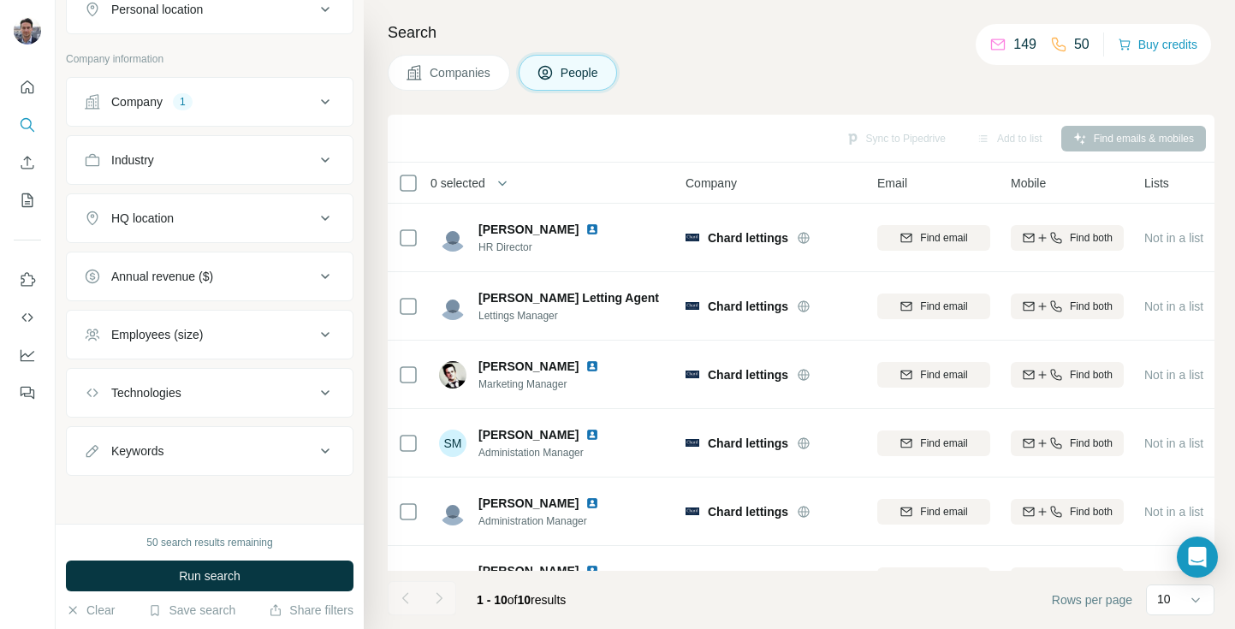
click at [964, 142] on div "Add to list" at bounding box center [1009, 139] width 90 height 26
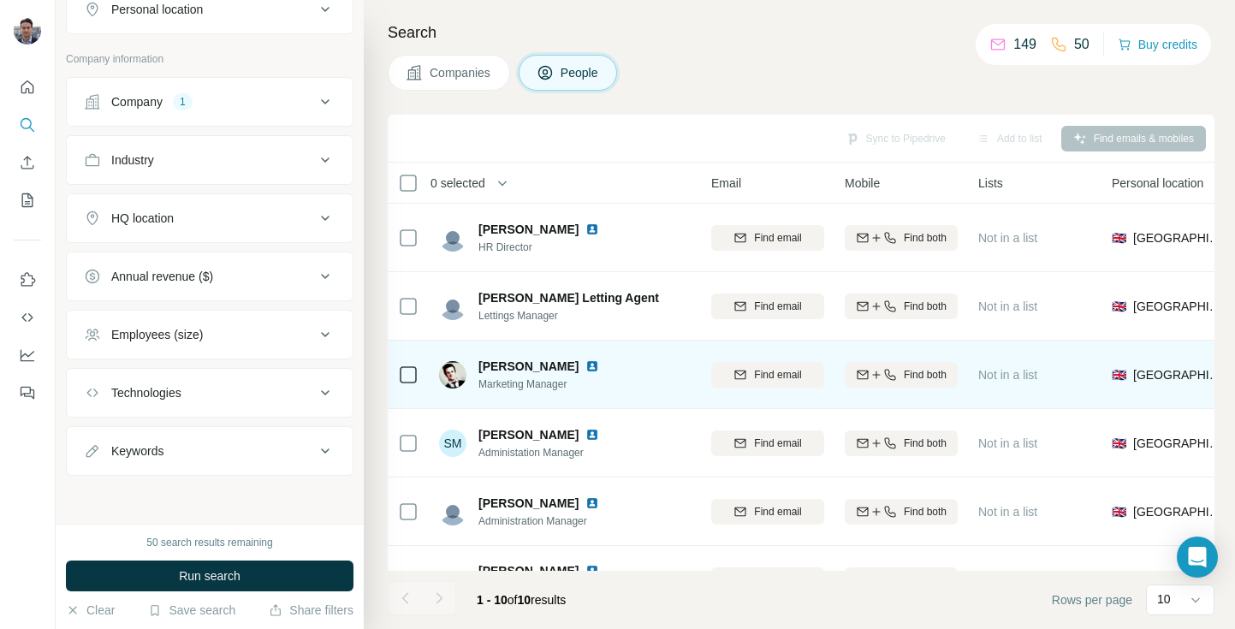
scroll to position [0, 645]
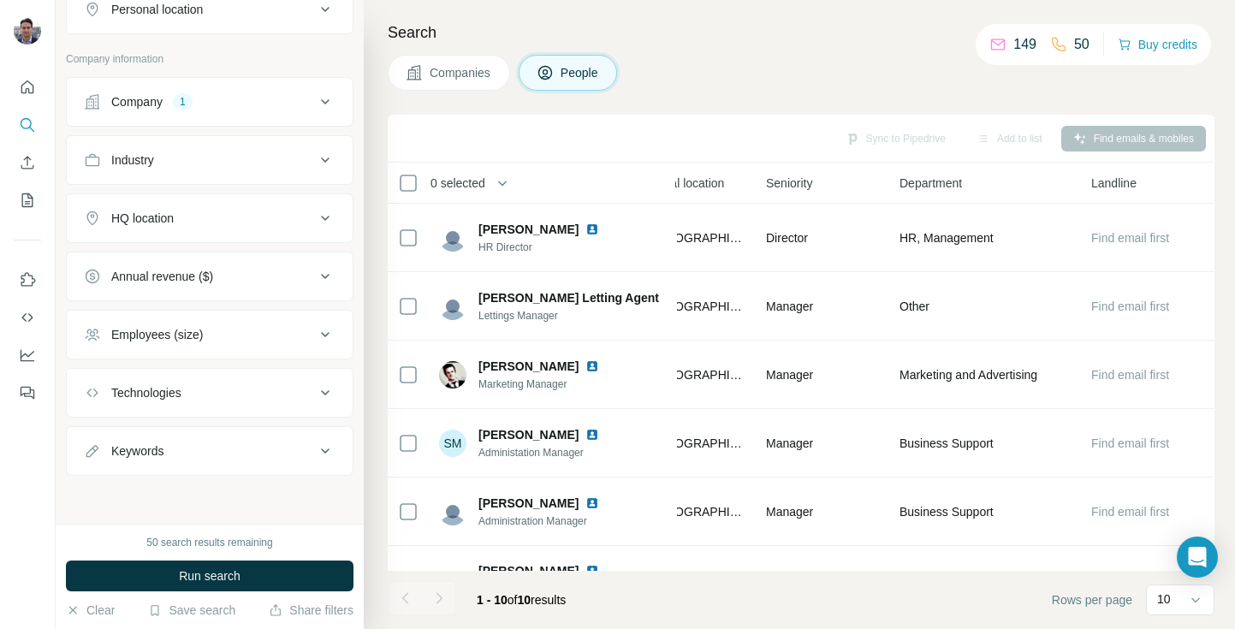
click at [263, 116] on button "Company 1" at bounding box center [210, 101] width 286 height 41
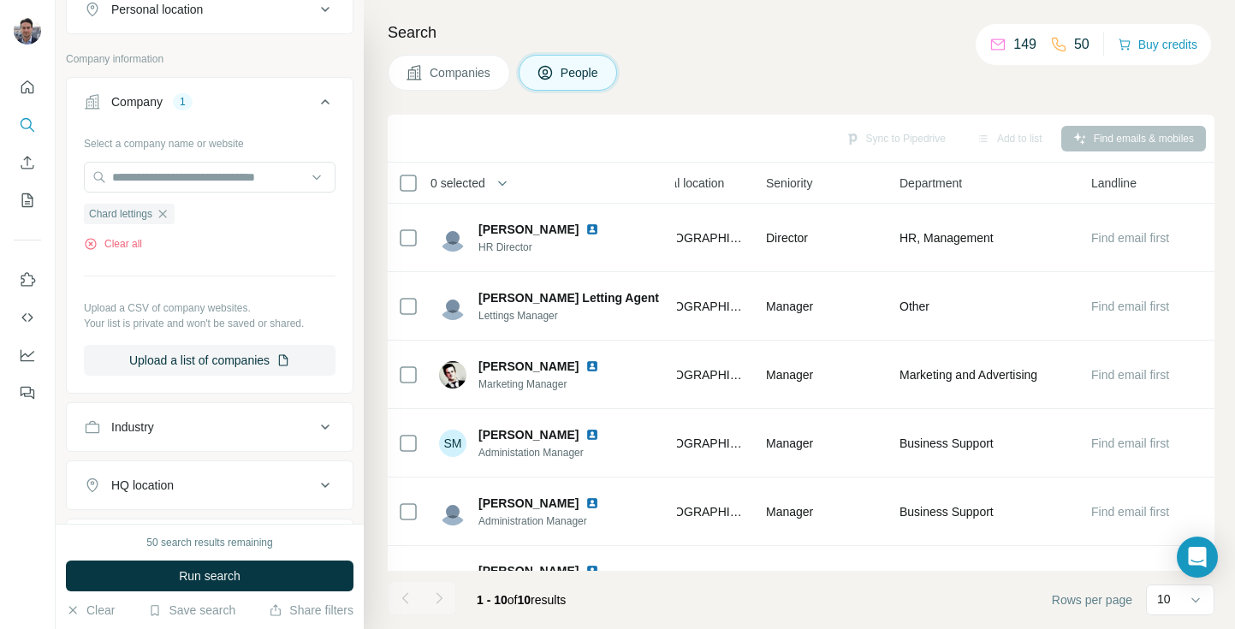
click at [263, 116] on button "Company 1" at bounding box center [210, 105] width 286 height 48
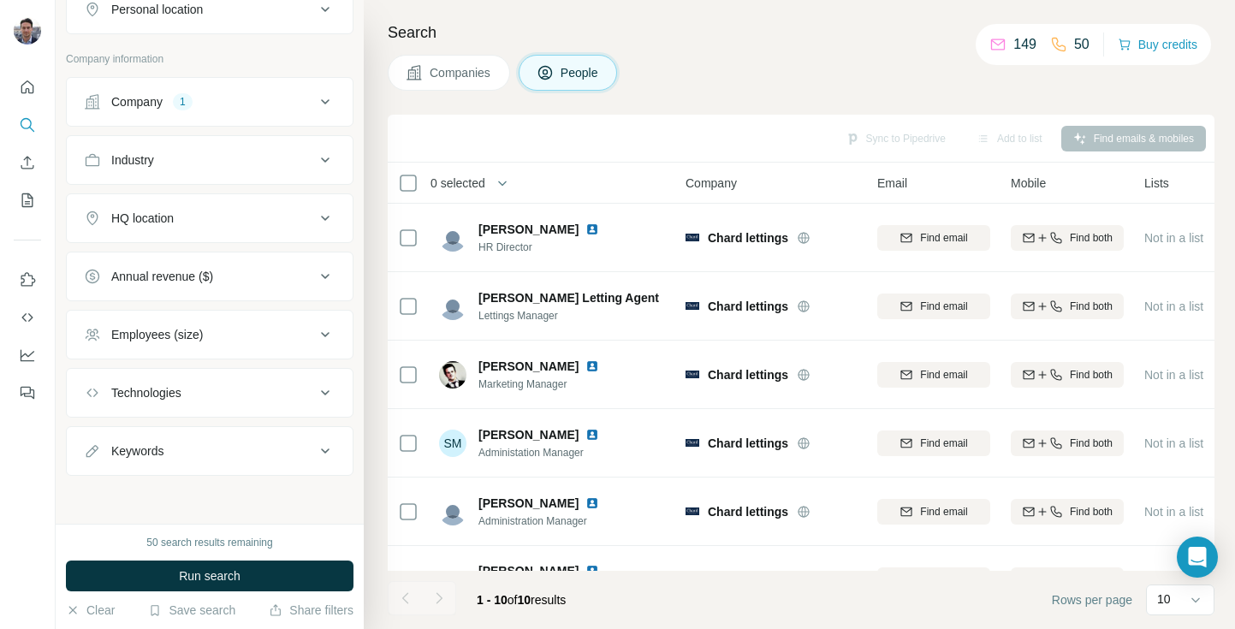
scroll to position [0, 0]
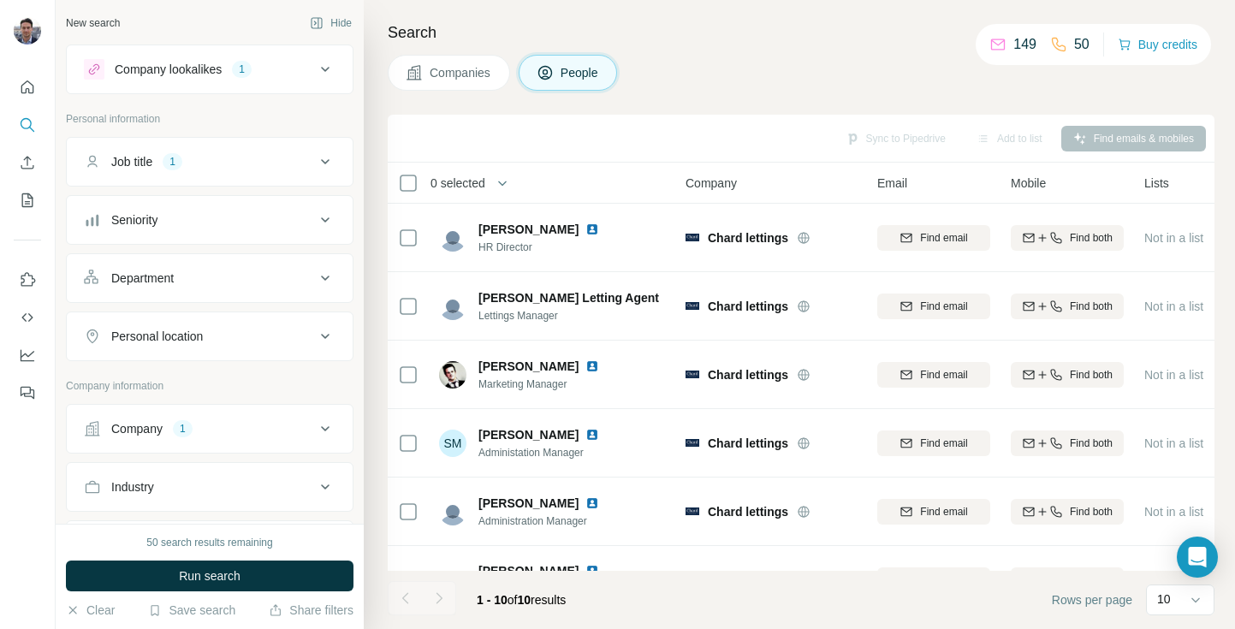
click at [207, 410] on button "Company 1" at bounding box center [210, 428] width 286 height 41
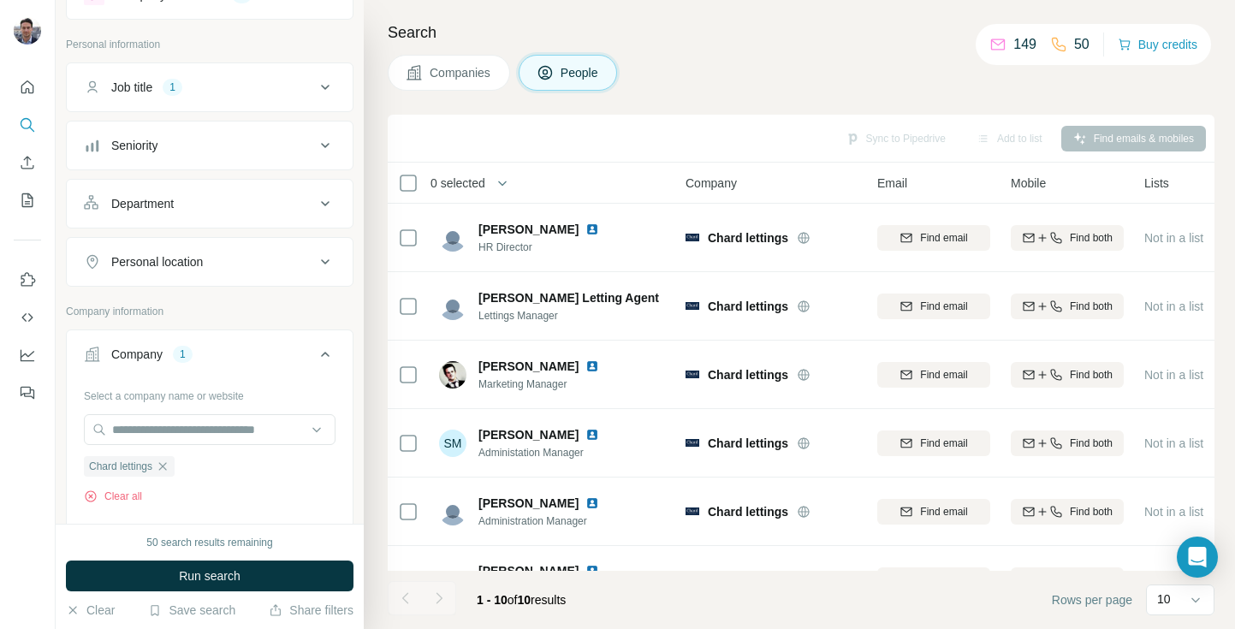
scroll to position [217, 0]
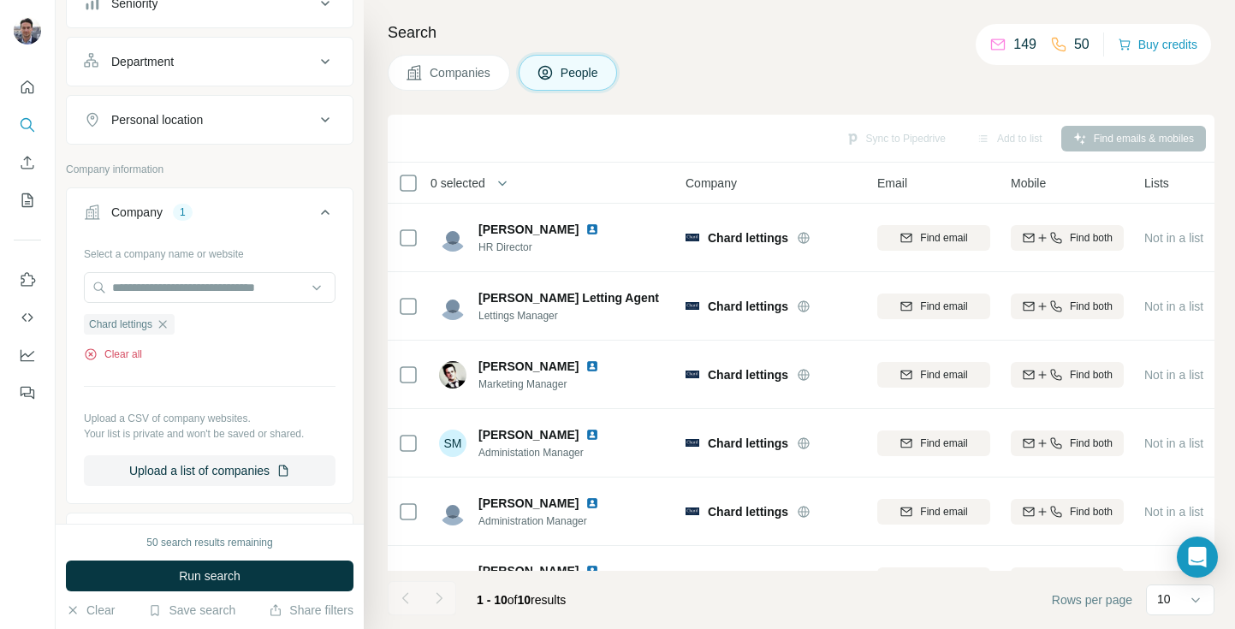
click at [128, 359] on button "Clear all" at bounding box center [113, 354] width 58 height 15
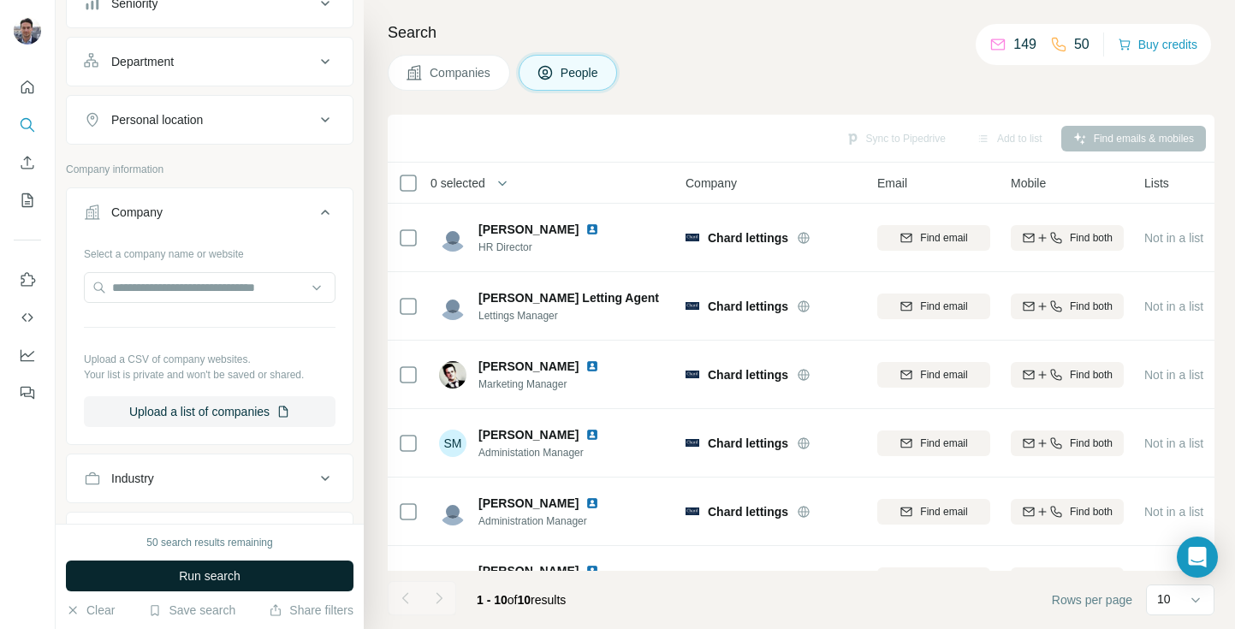
click at [187, 572] on span "Run search" at bounding box center [210, 575] width 62 height 17
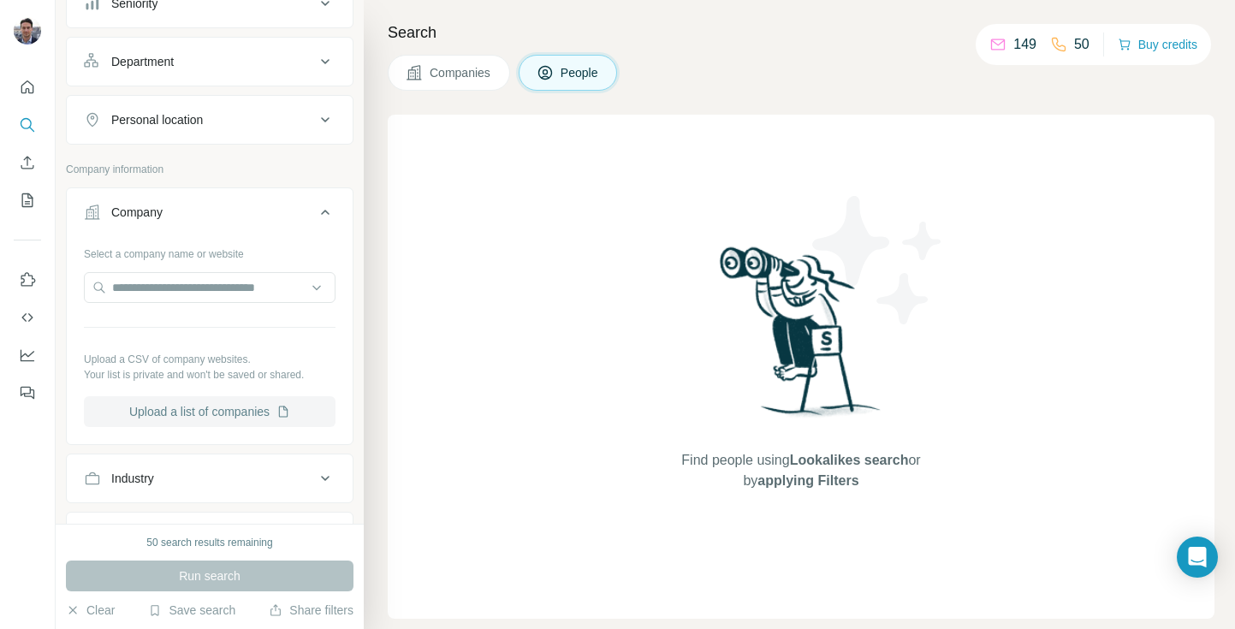
click at [270, 415] on button "Upload a list of companies" at bounding box center [210, 411] width 252 height 31
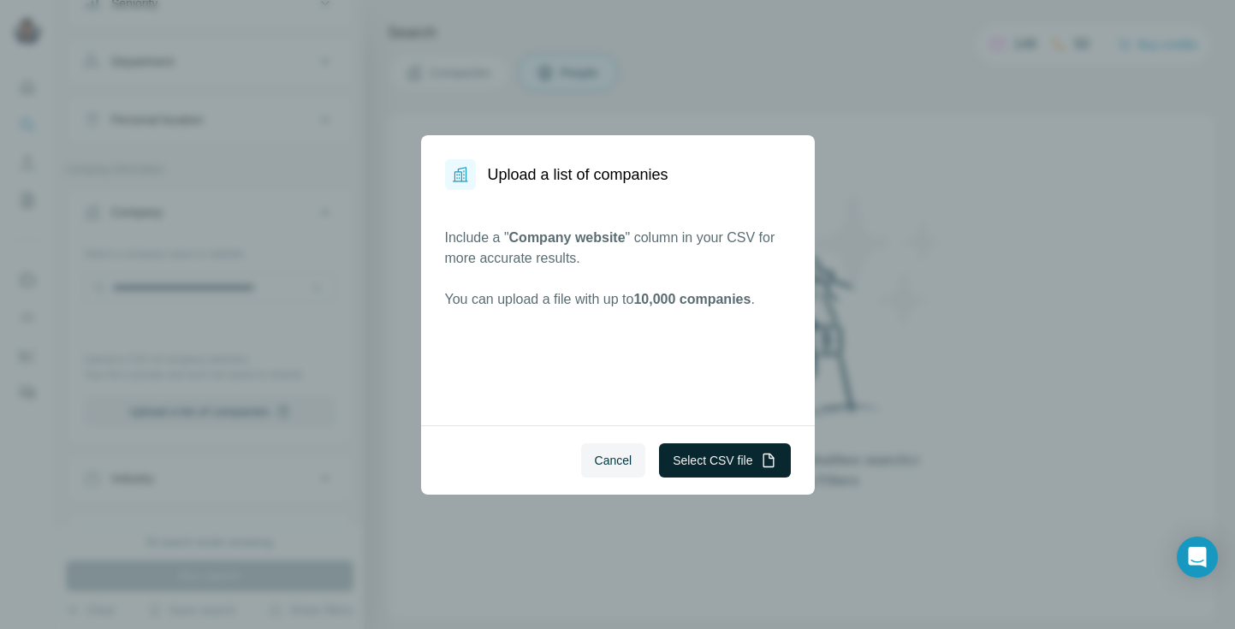
click at [711, 472] on button "Select CSV file" at bounding box center [724, 460] width 131 height 34
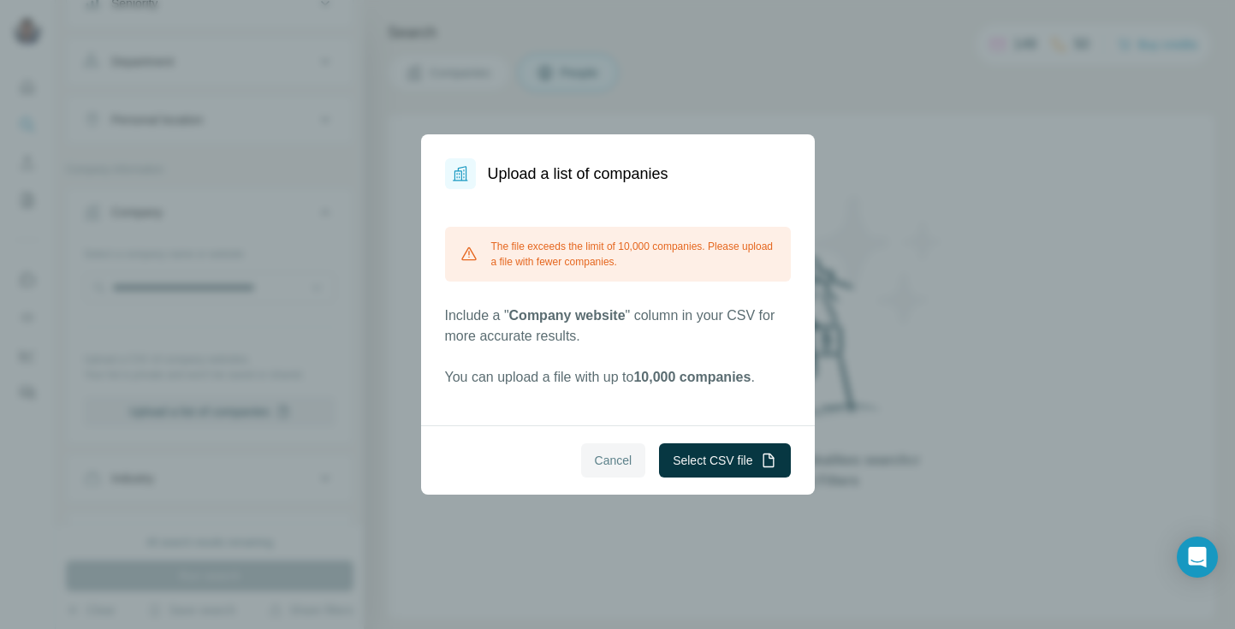
click at [612, 468] on span "Cancel" at bounding box center [614, 460] width 38 height 17
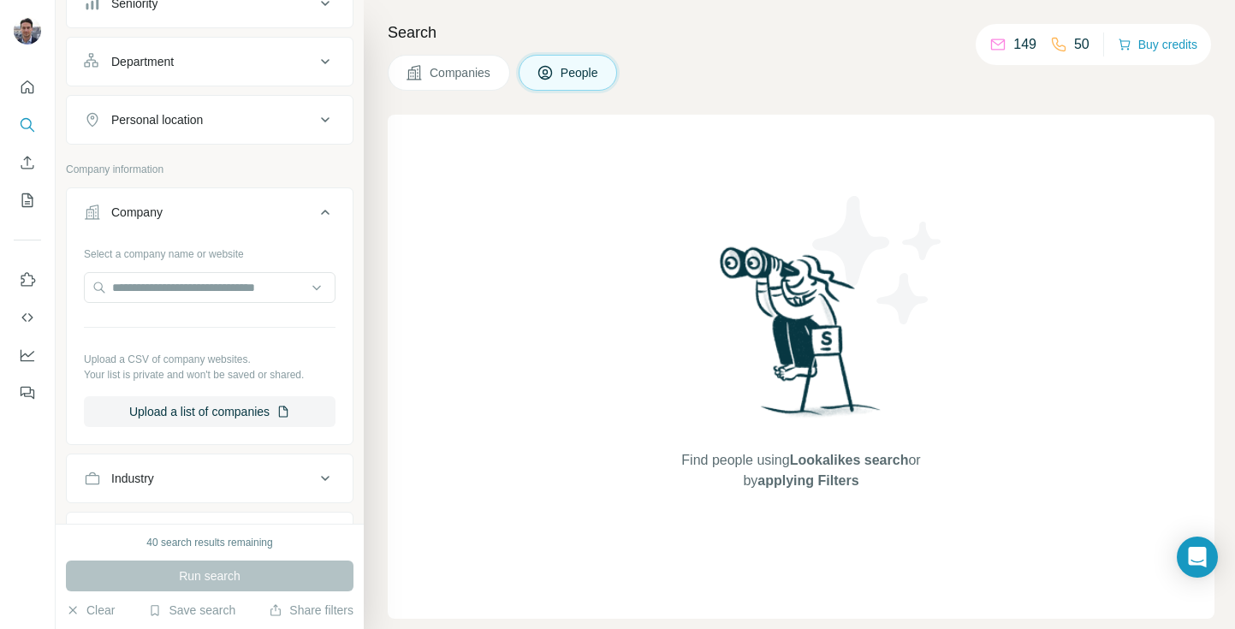
click at [454, 78] on span "Companies" at bounding box center [461, 72] width 62 height 17
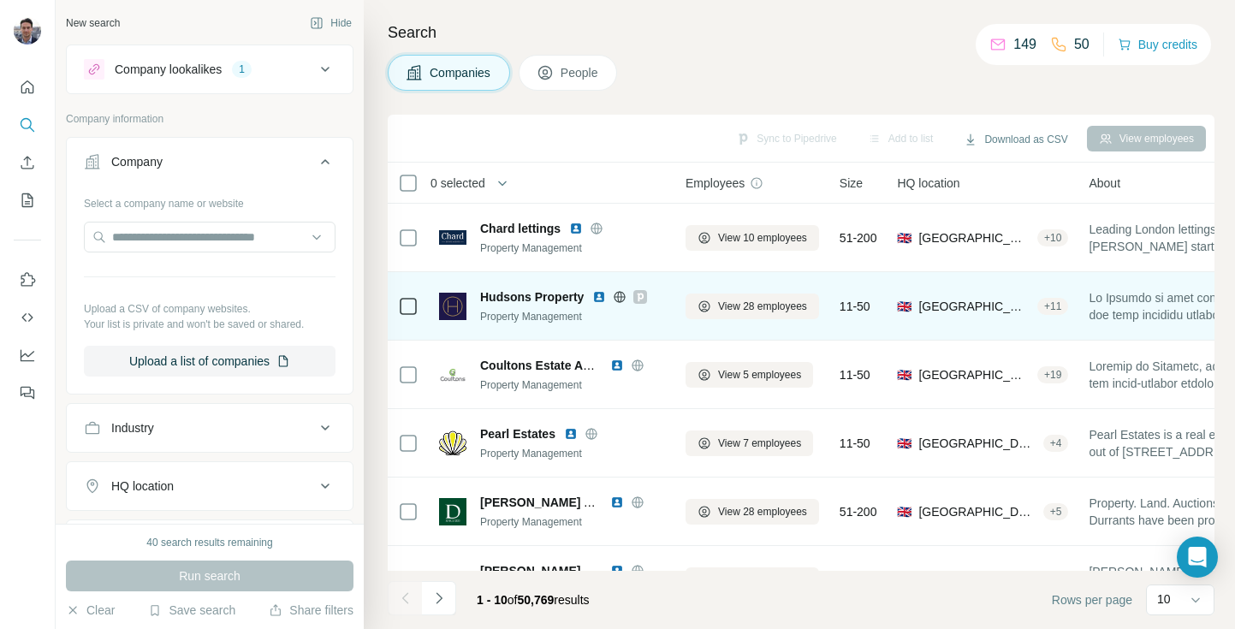
click at [476, 298] on div "Hudsons Property Property Management" at bounding box center [552, 306] width 226 height 36
click at [424, 303] on td at bounding box center [408, 306] width 41 height 68
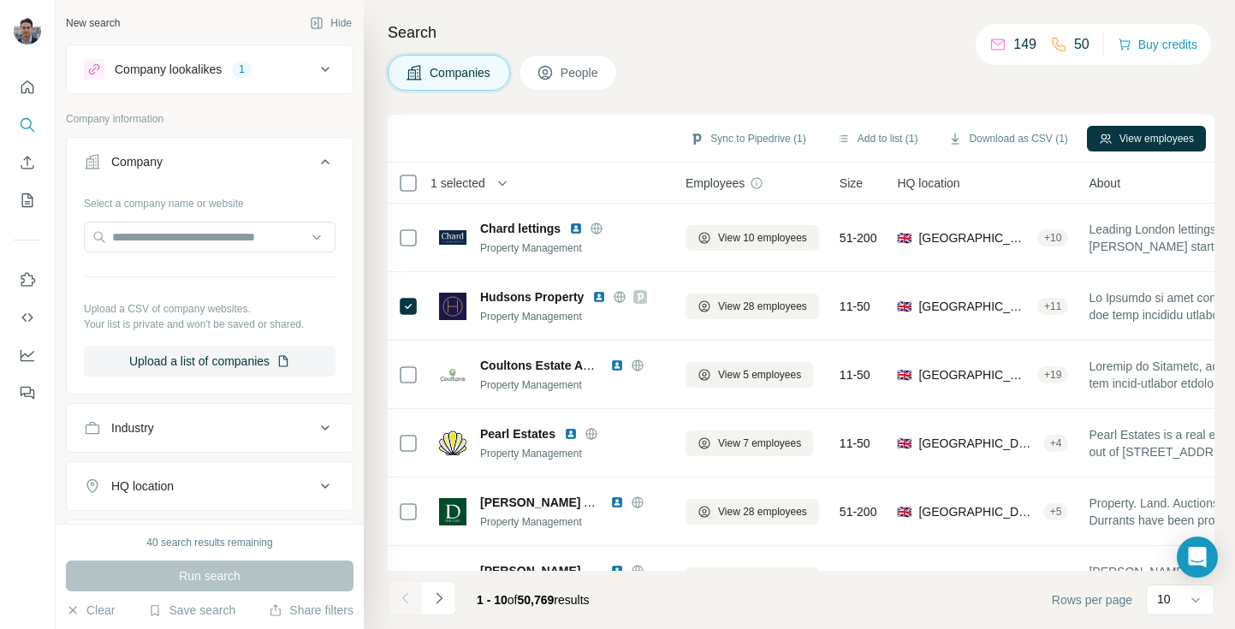
click at [407, 168] on th "1 selected" at bounding box center [525, 183] width 274 height 41
click at [1116, 150] on button "View employees" at bounding box center [1146, 139] width 119 height 26
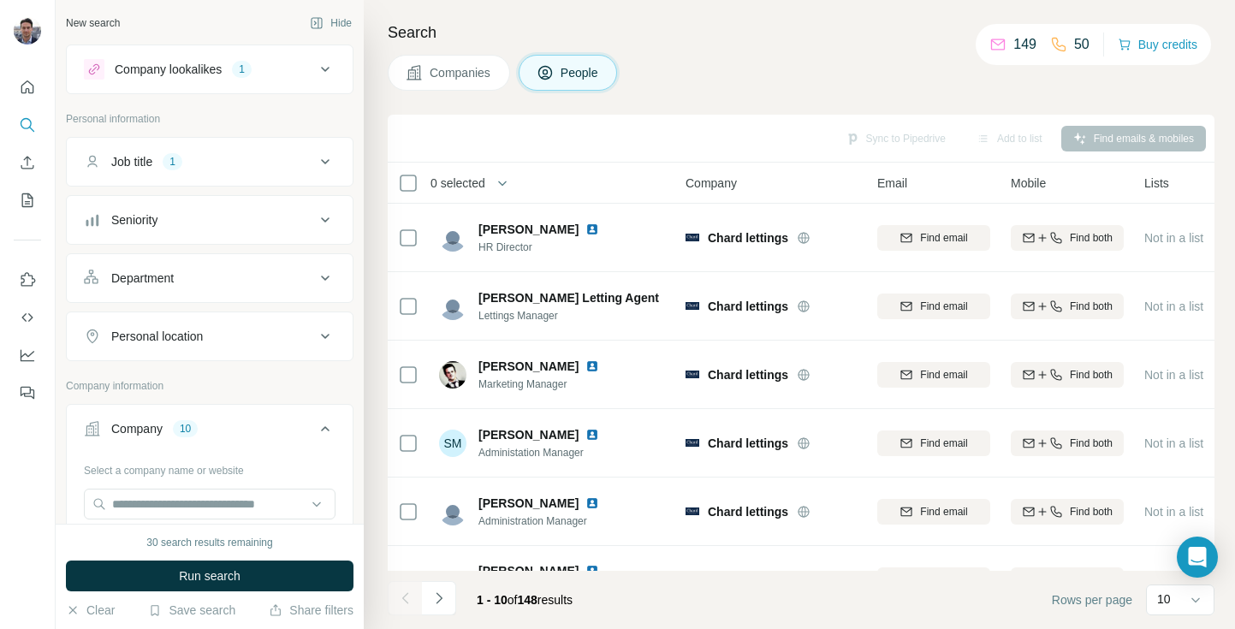
click at [190, 223] on div "Seniority" at bounding box center [199, 219] width 231 height 17
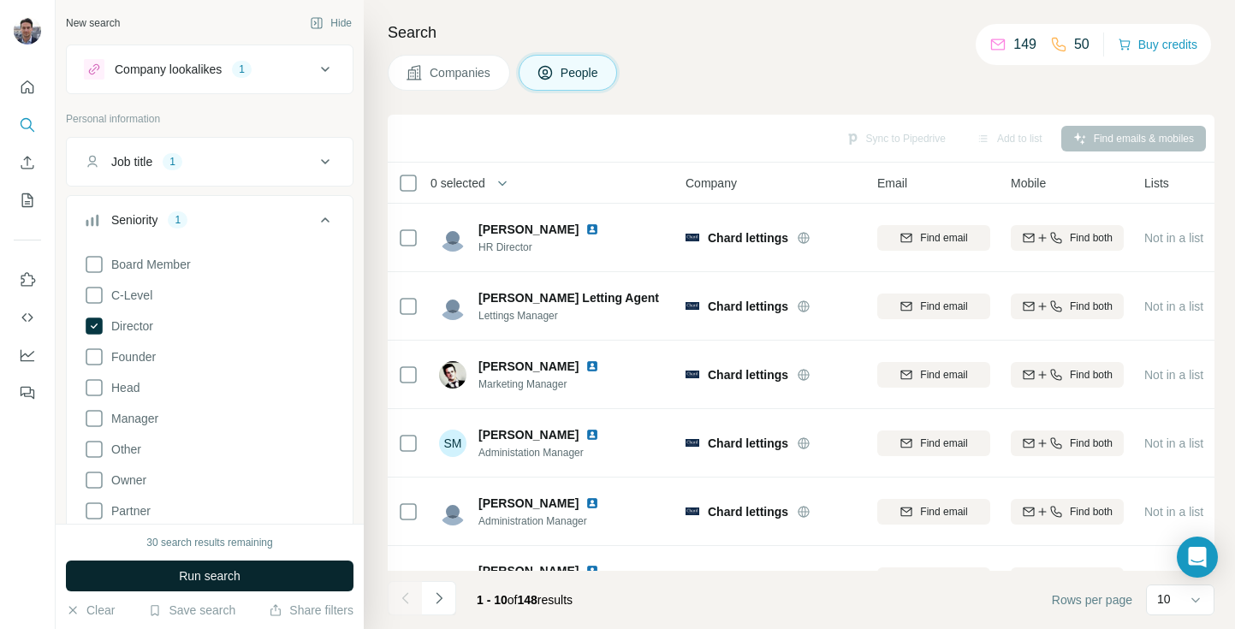
click at [190, 578] on span "Run search" at bounding box center [210, 575] width 62 height 17
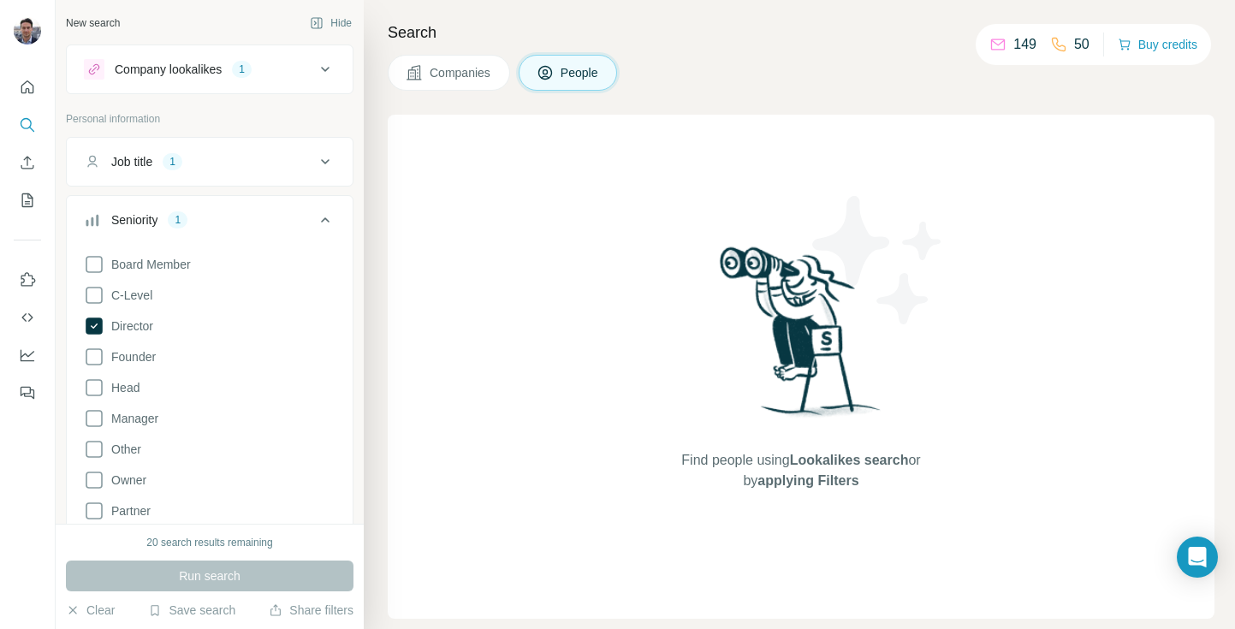
click at [466, 75] on span "Companies" at bounding box center [461, 72] width 62 height 17
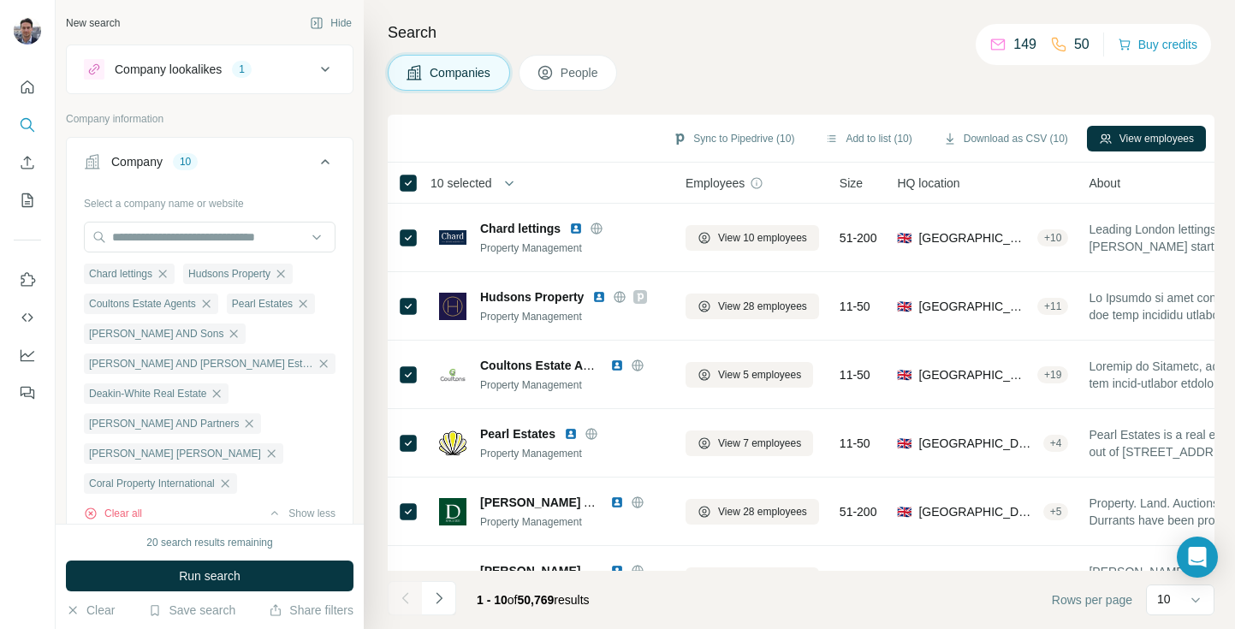
click at [580, 73] on span "People" at bounding box center [580, 72] width 39 height 17
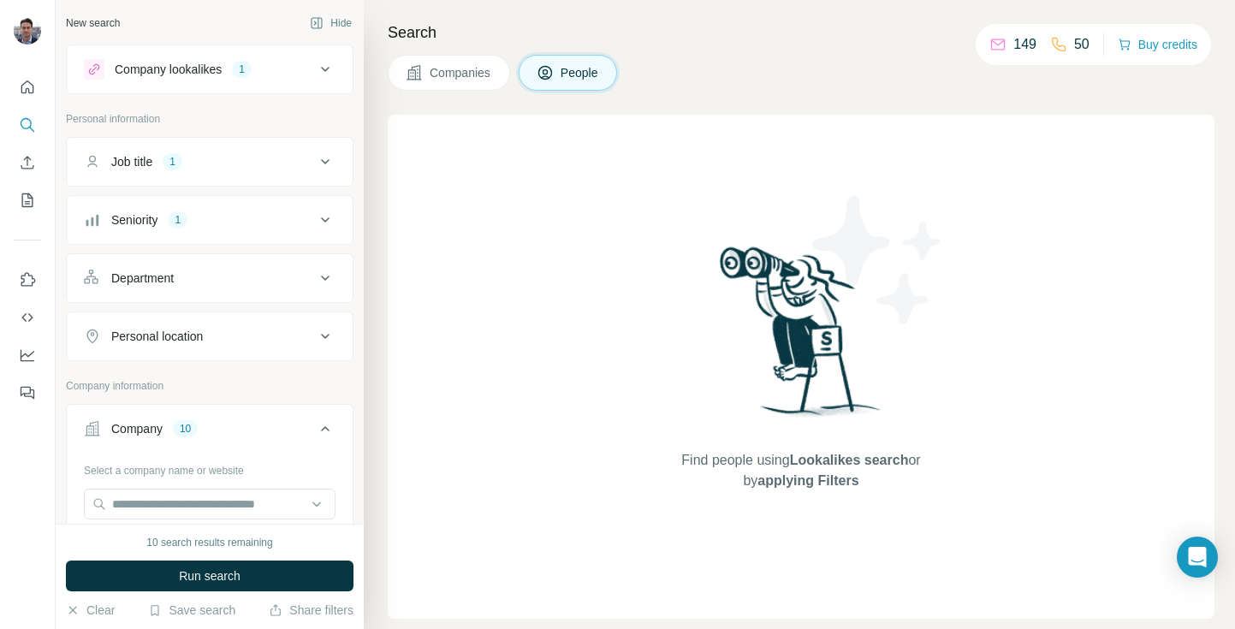
click at [193, 214] on div "Seniority 1" at bounding box center [199, 219] width 231 height 17
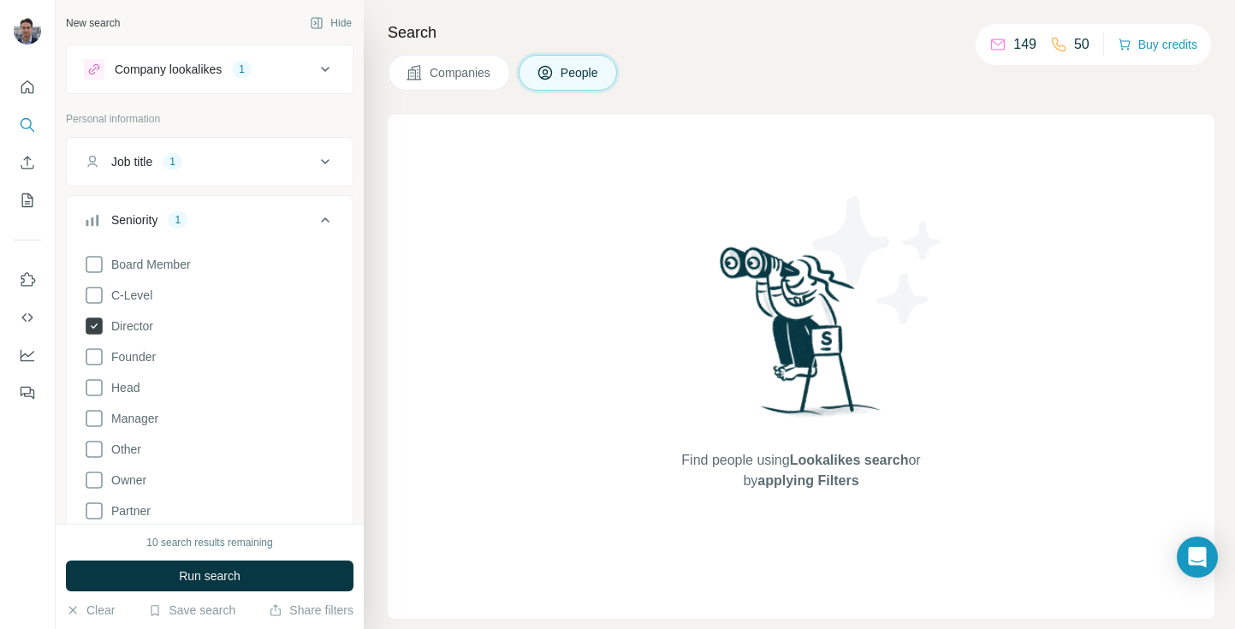
click at [93, 329] on icon at bounding box center [94, 325] width 17 height 17
click at [191, 577] on span "Run search" at bounding box center [210, 575] width 62 height 17
click at [172, 155] on div "1" at bounding box center [173, 161] width 20 height 15
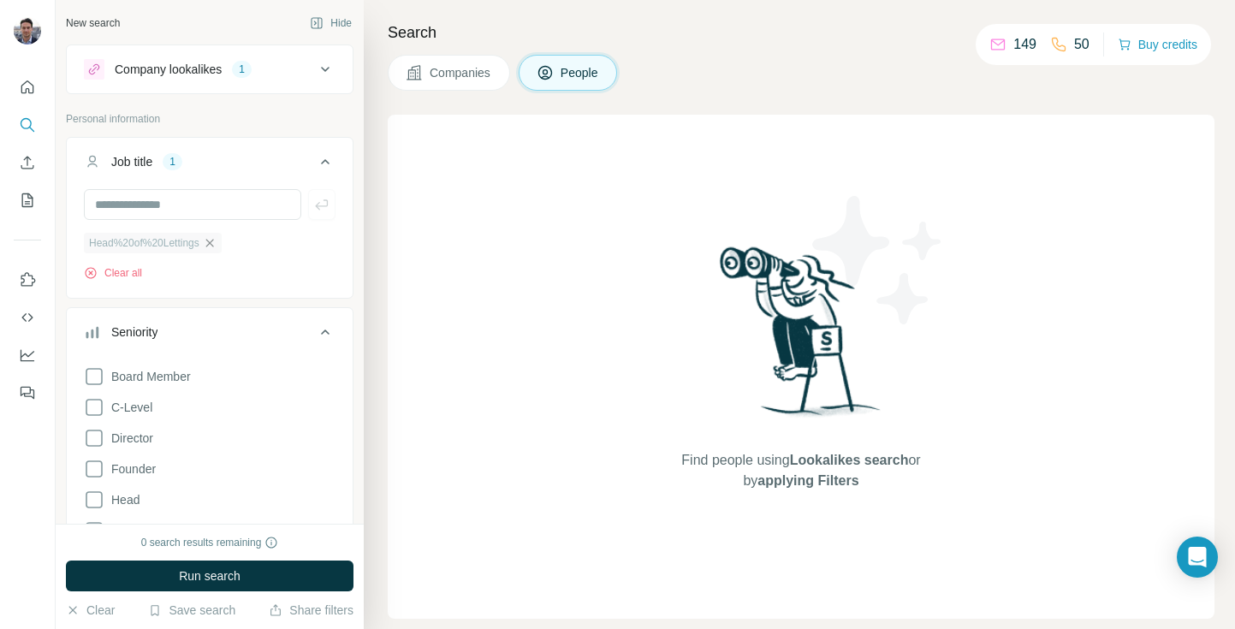
click at [213, 246] on icon "button" at bounding box center [209, 243] width 8 height 8
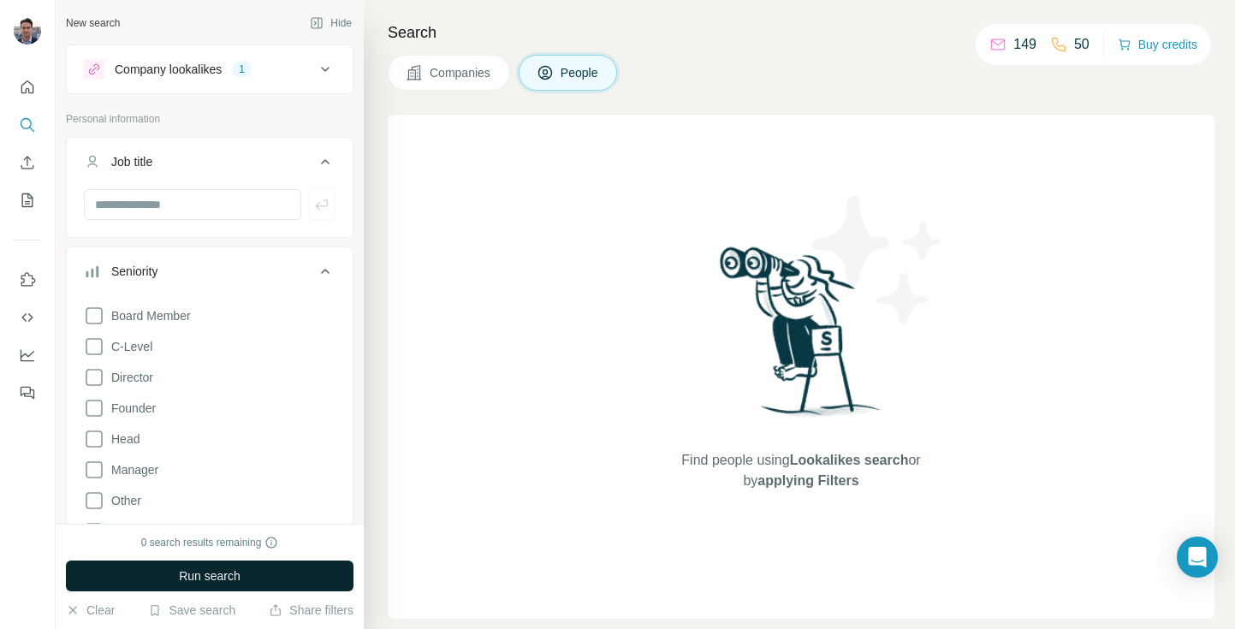
click at [205, 573] on span "Run search" at bounding box center [210, 575] width 62 height 17
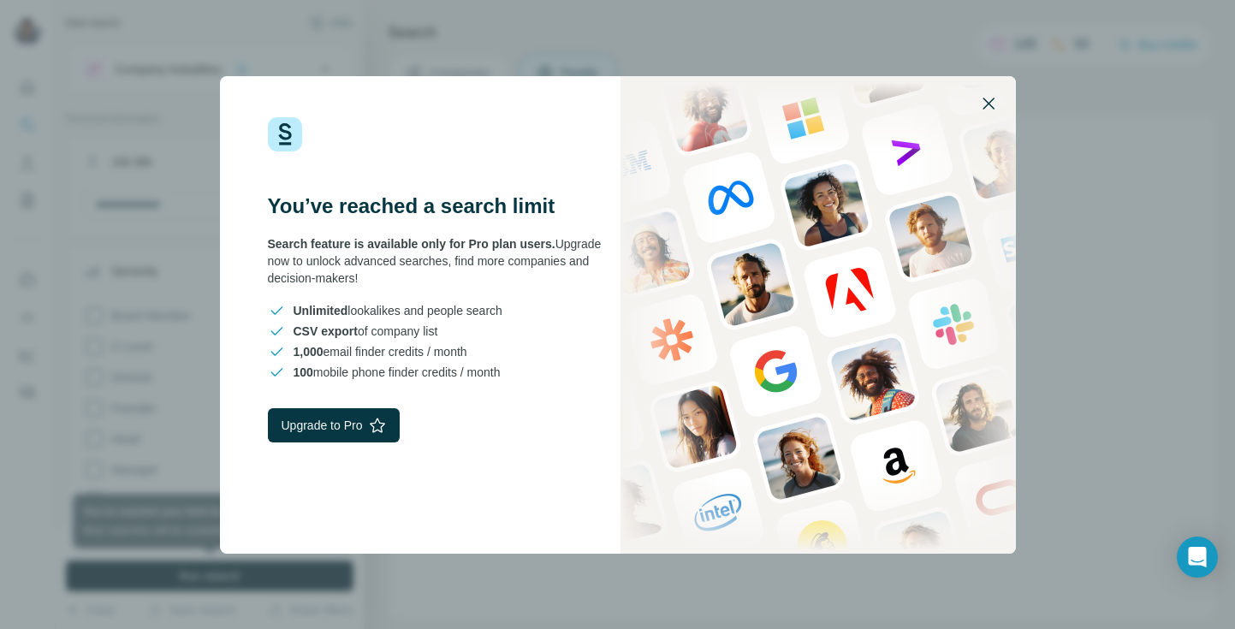
click at [994, 96] on icon "button" at bounding box center [988, 103] width 21 height 21
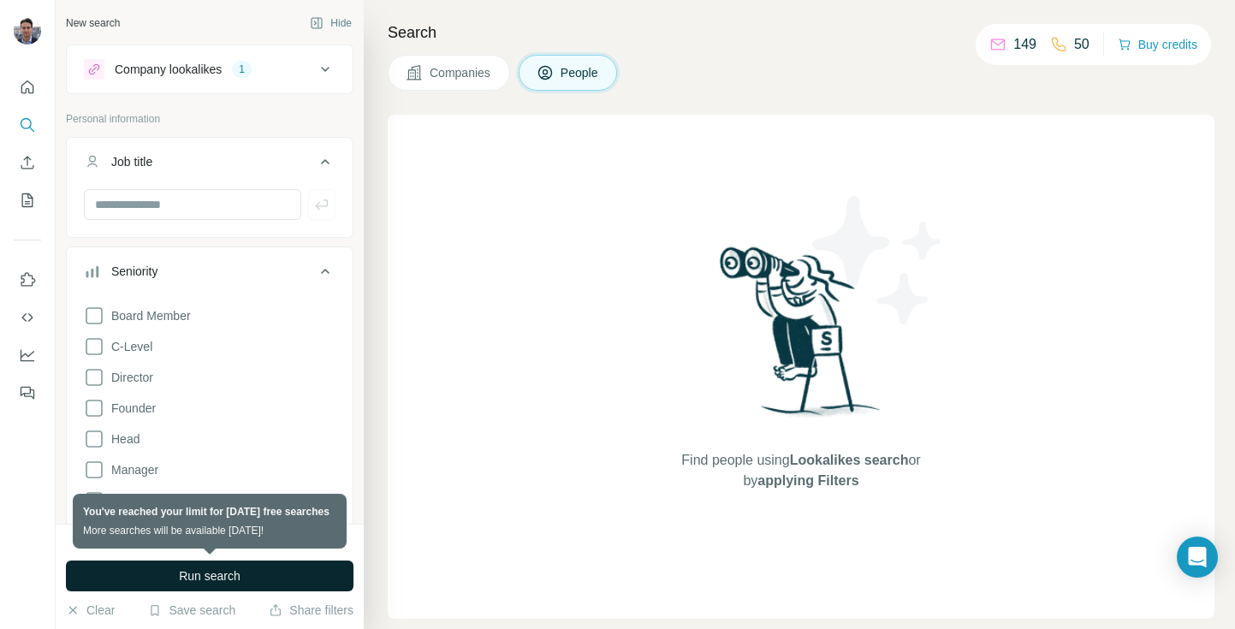
click at [328, 70] on icon at bounding box center [325, 69] width 21 height 21
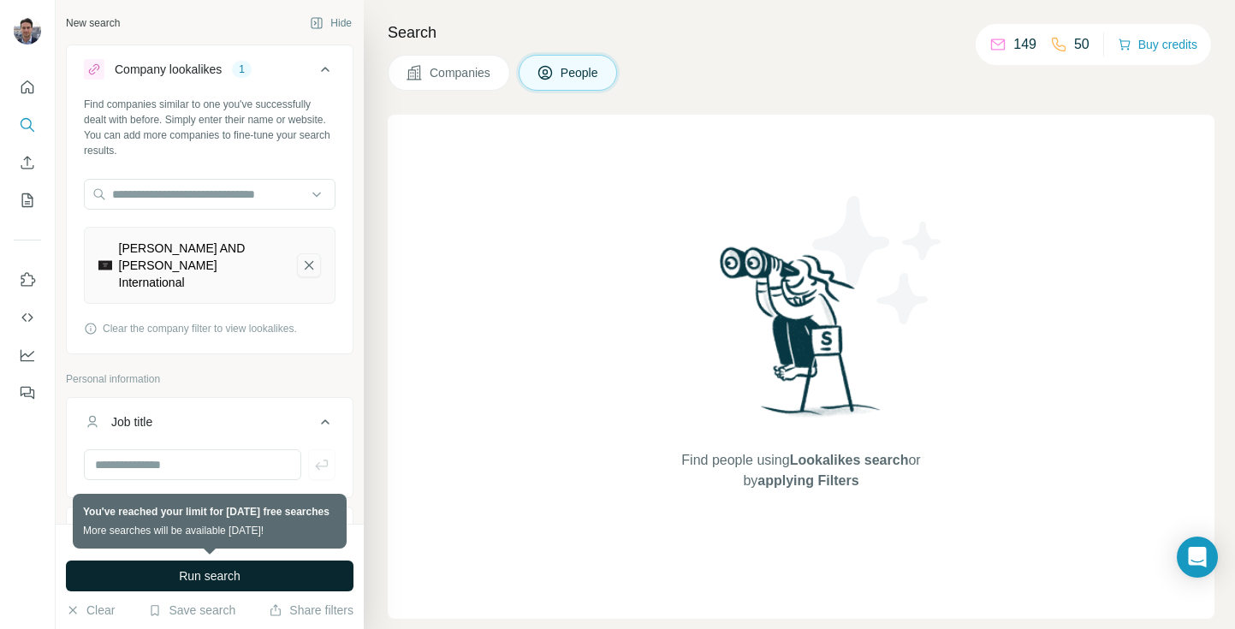
click at [315, 257] on icon "Durden AND Hunt International-remove-button" at bounding box center [308, 265] width 15 height 17
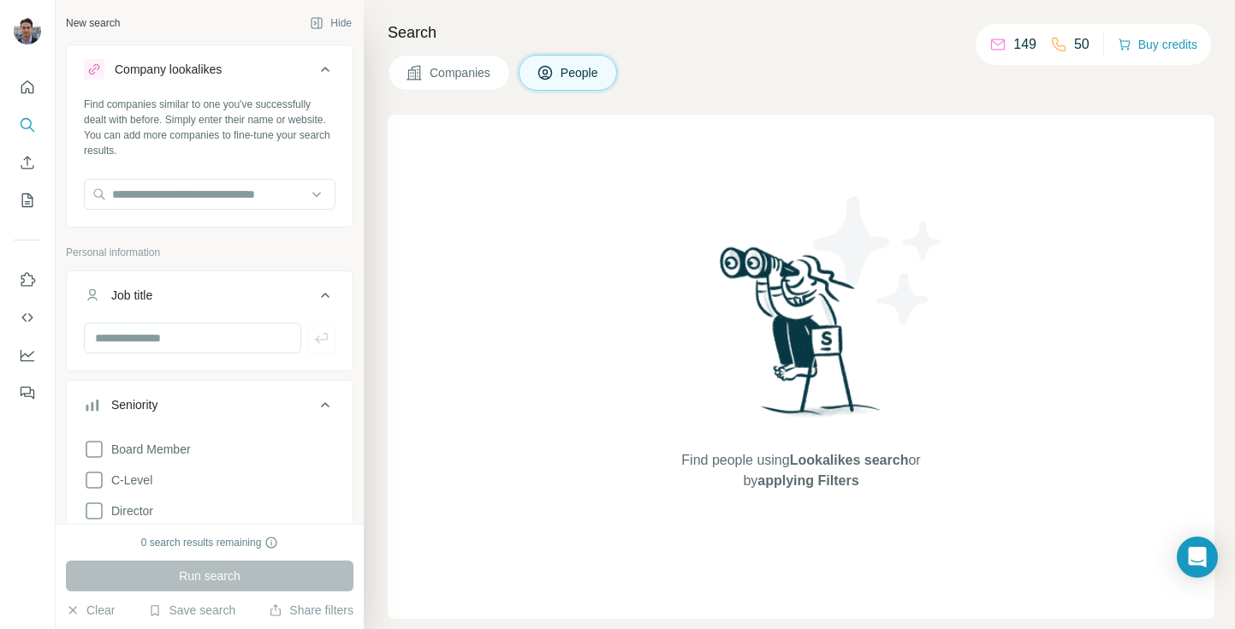
click at [256, 565] on div "Run search" at bounding box center [210, 576] width 288 height 31
